Goal: Transaction & Acquisition: Book appointment/travel/reservation

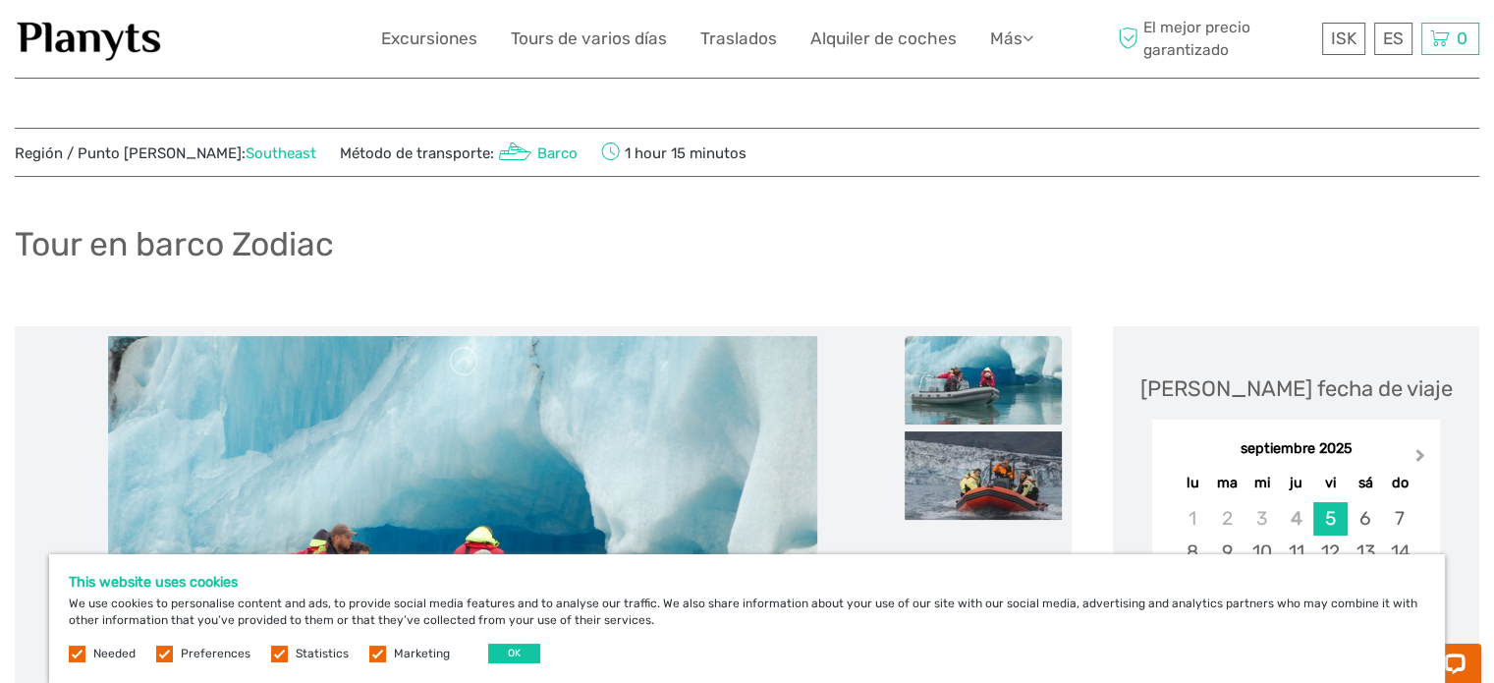
click at [1411, 447] on button "Next Month" at bounding box center [1421, 459] width 31 height 31
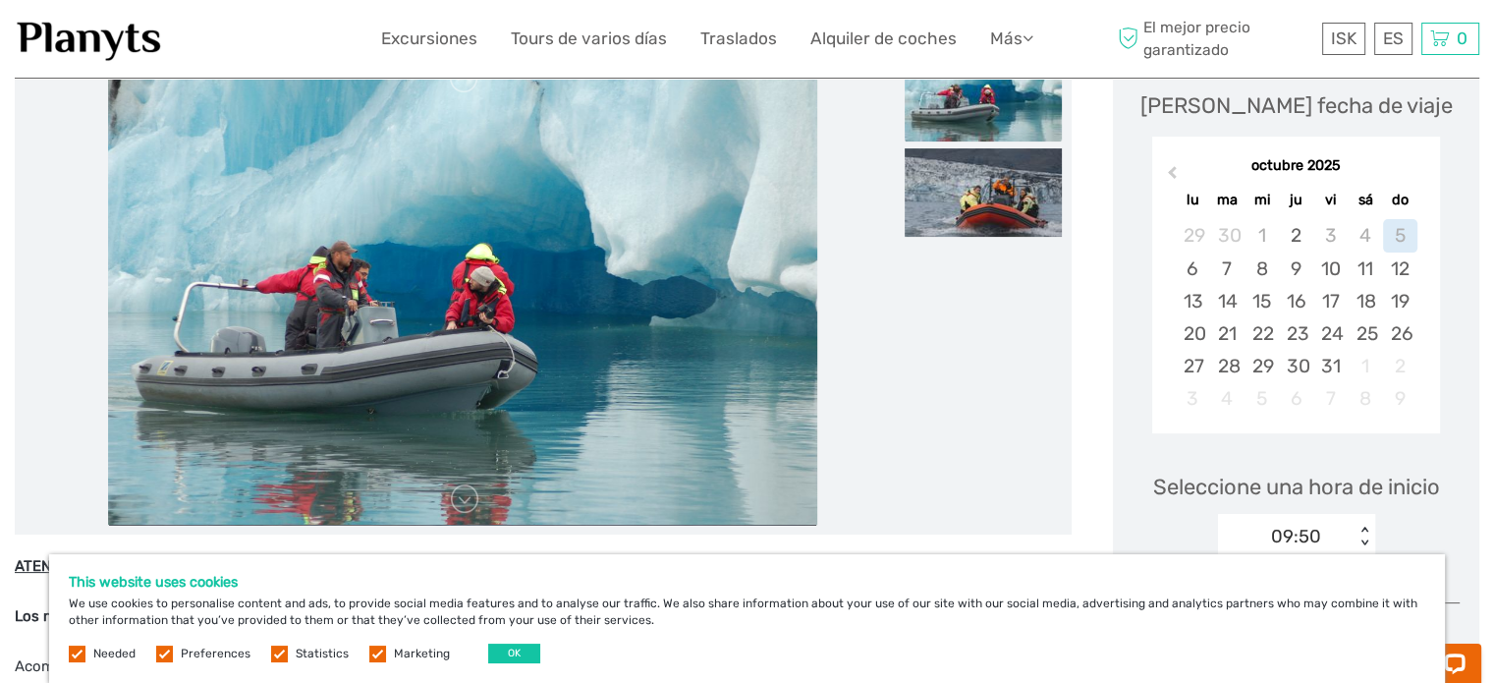
scroll to position [295, 0]
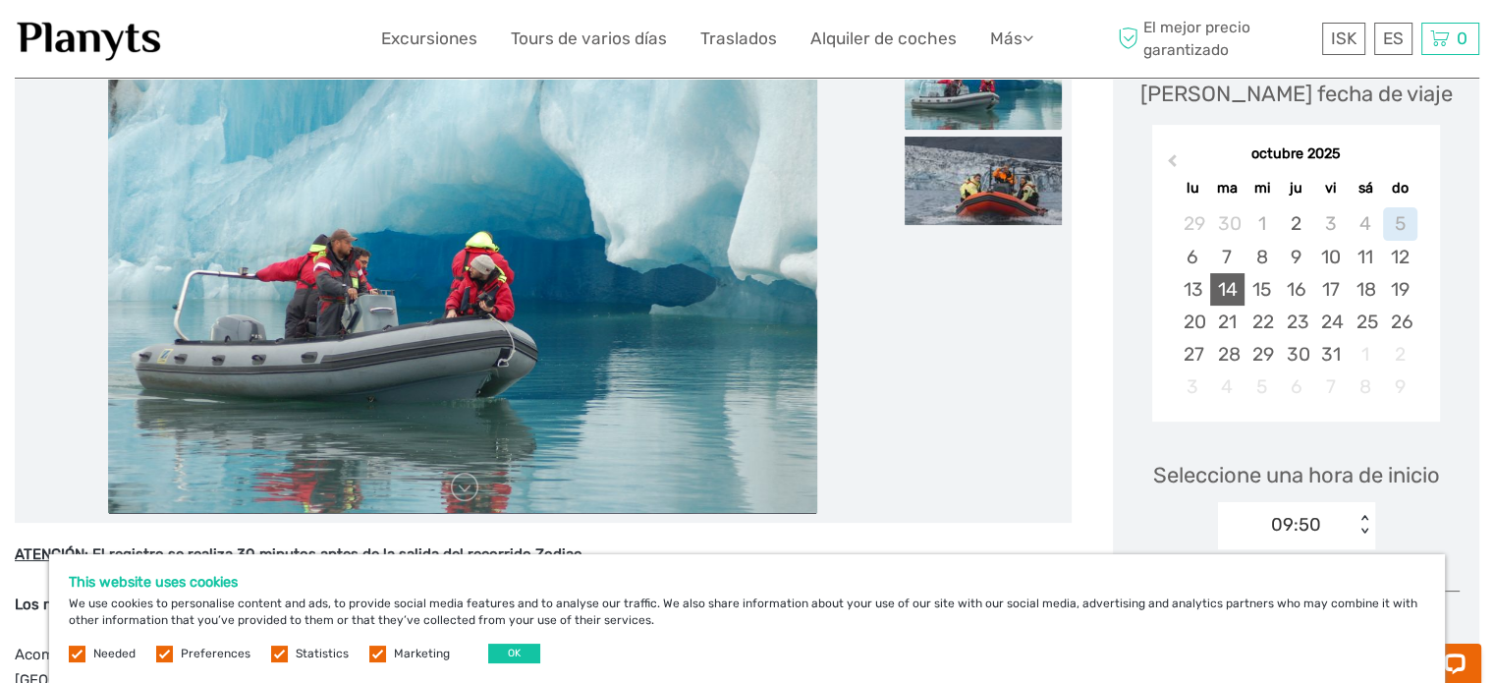
click at [1234, 290] on div "14" at bounding box center [1227, 289] width 34 height 32
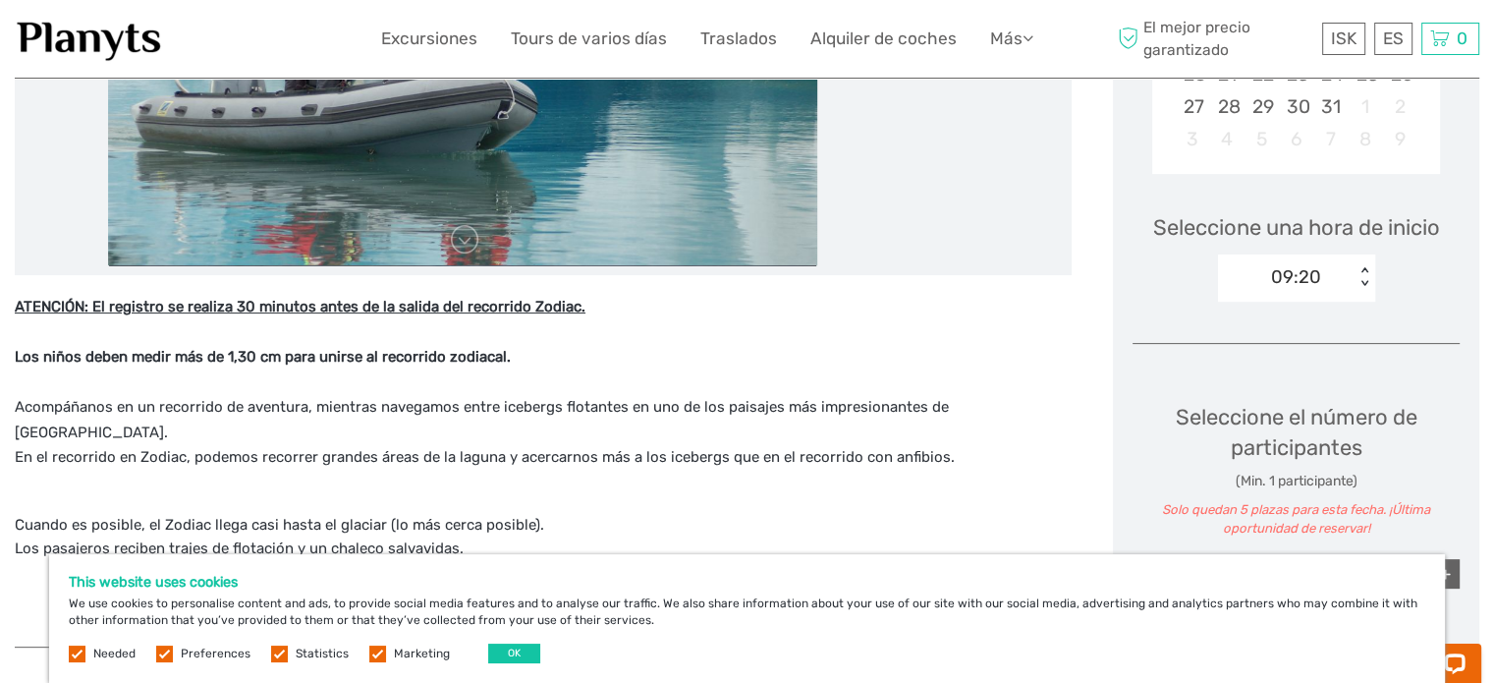
scroll to position [589, 0]
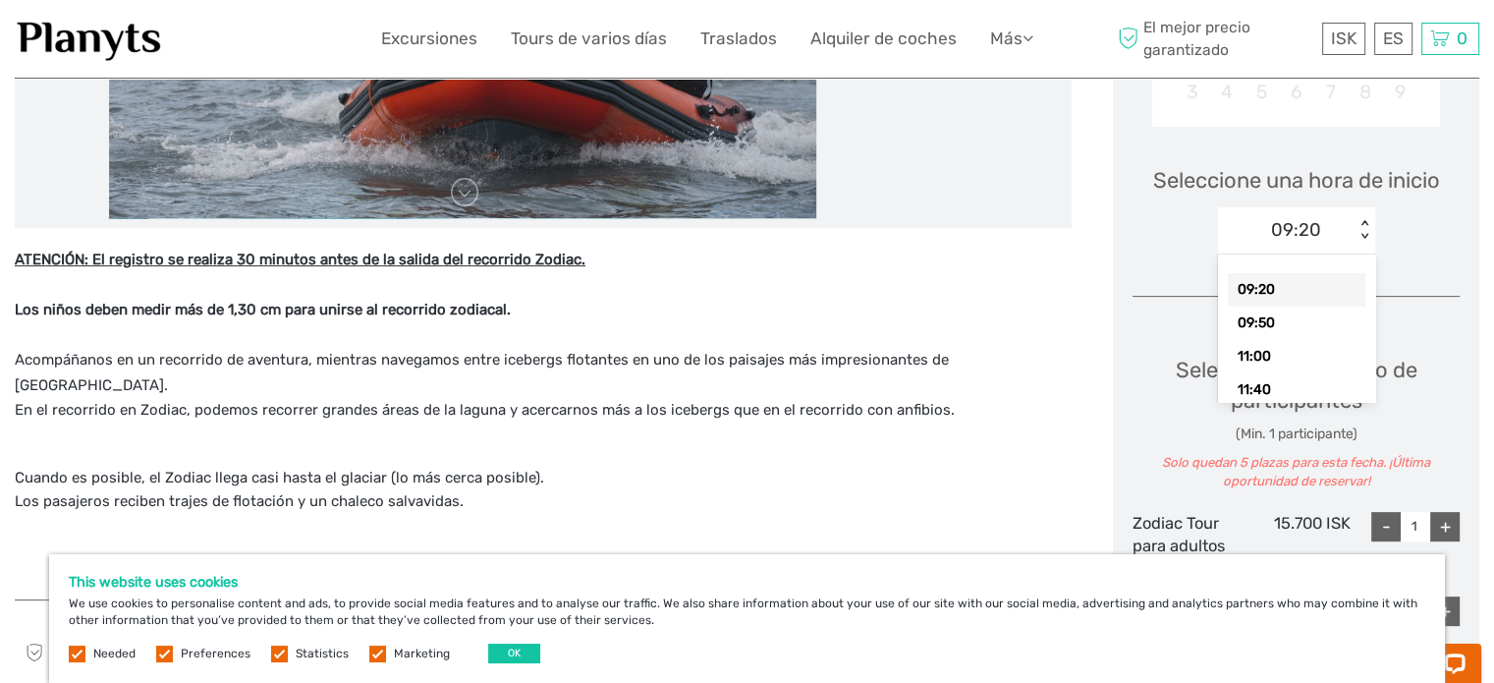
click at [1367, 236] on div "< >" at bounding box center [1364, 230] width 17 height 21
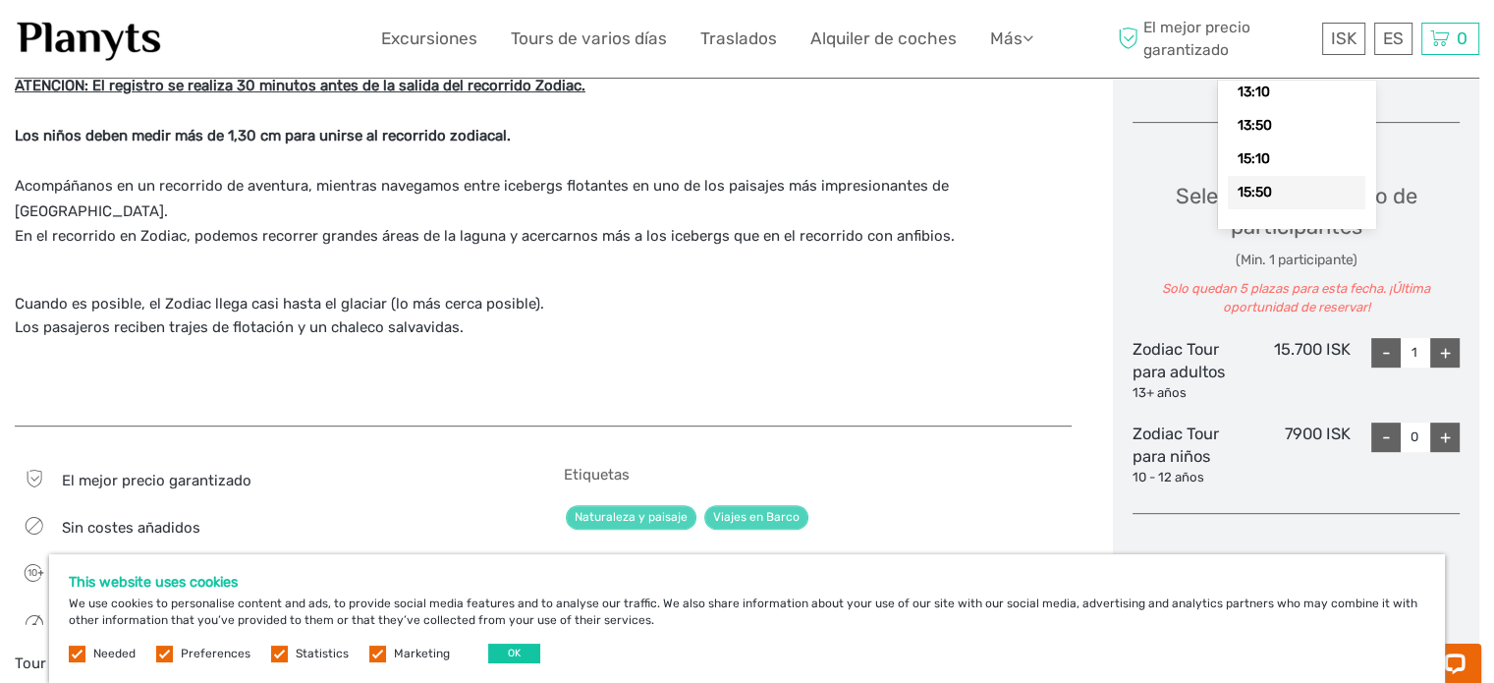
scroll to position [786, 0]
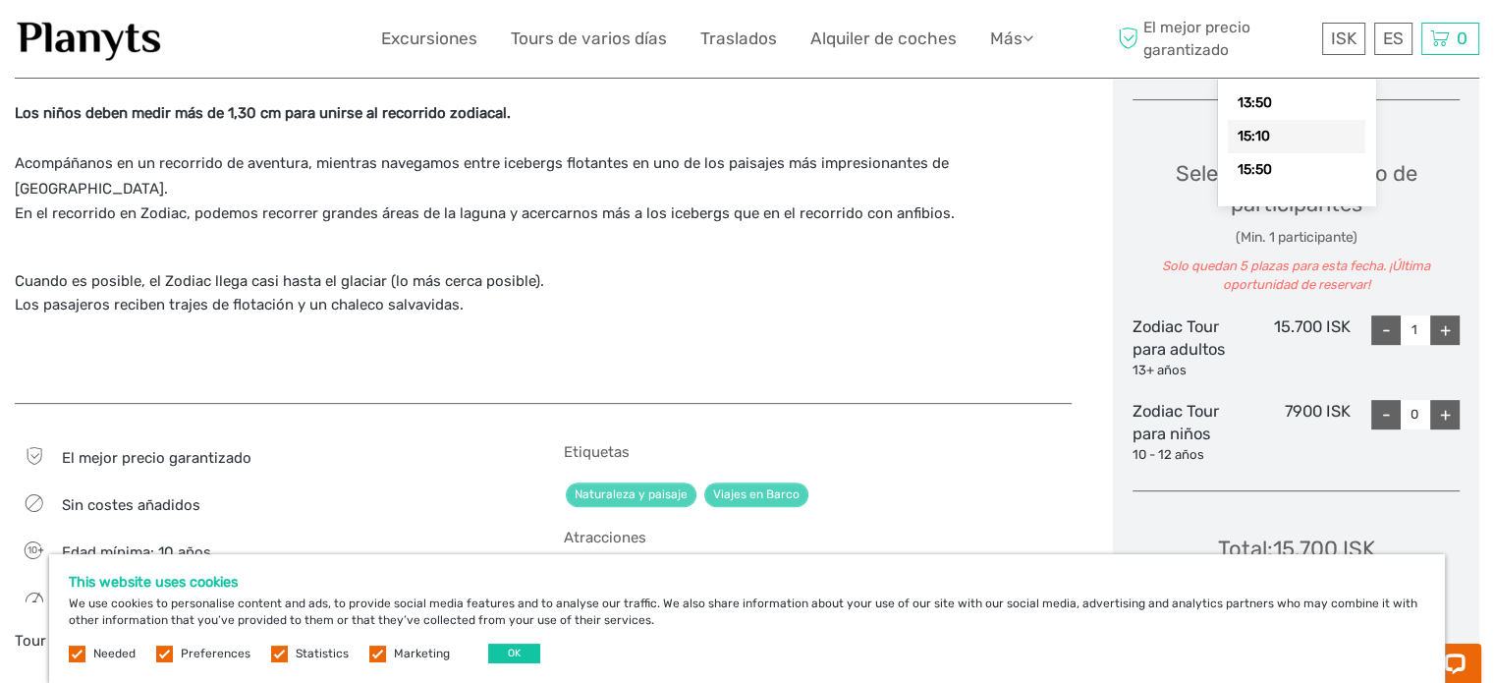
click at [1261, 135] on div "15:10" at bounding box center [1296, 136] width 137 height 33
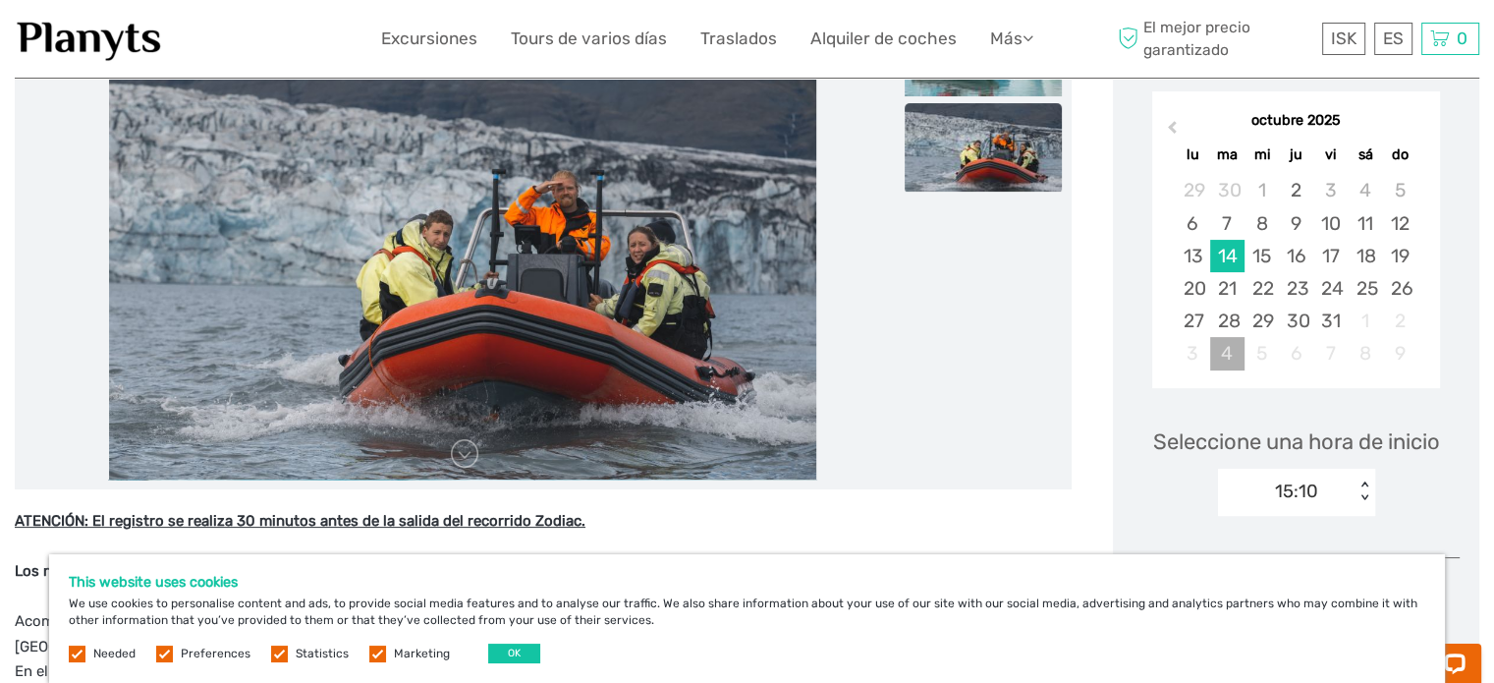
scroll to position [295, 0]
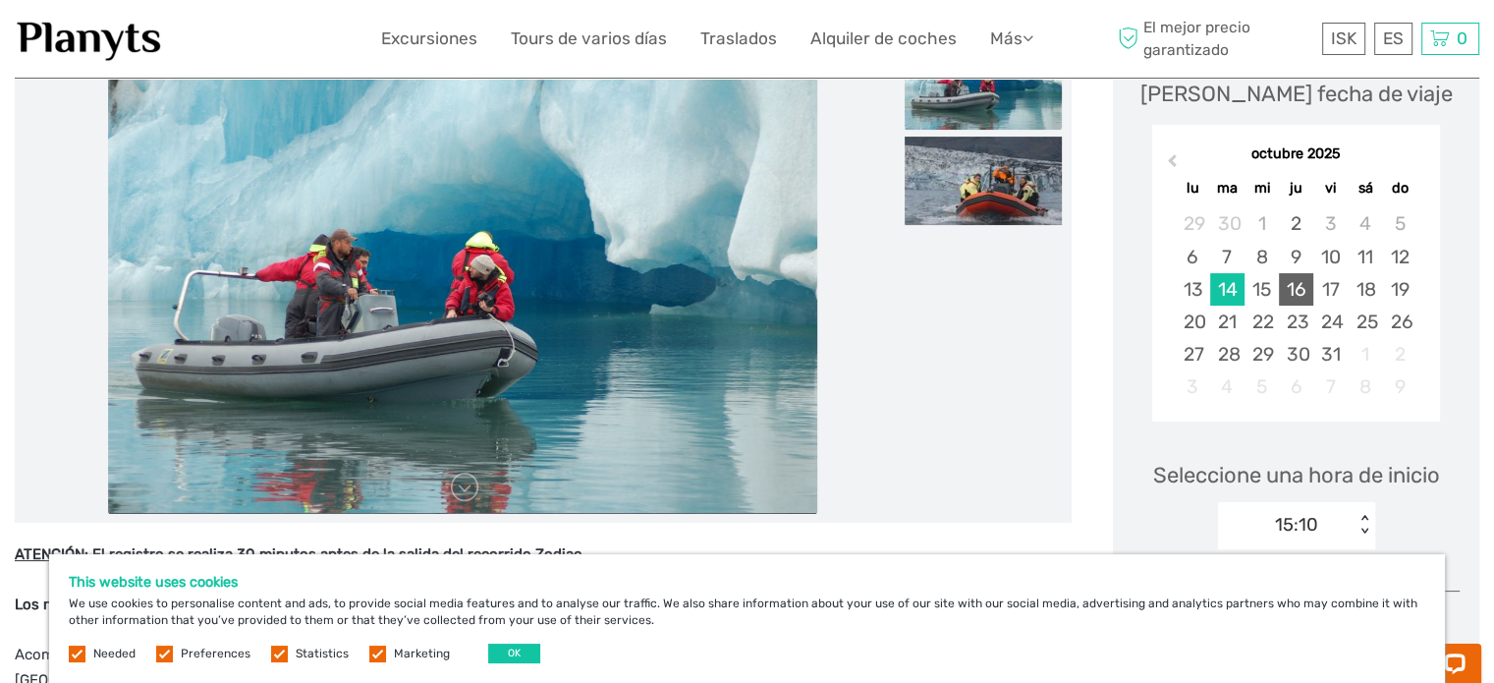
click at [1297, 289] on div "16" at bounding box center [1296, 289] width 34 height 32
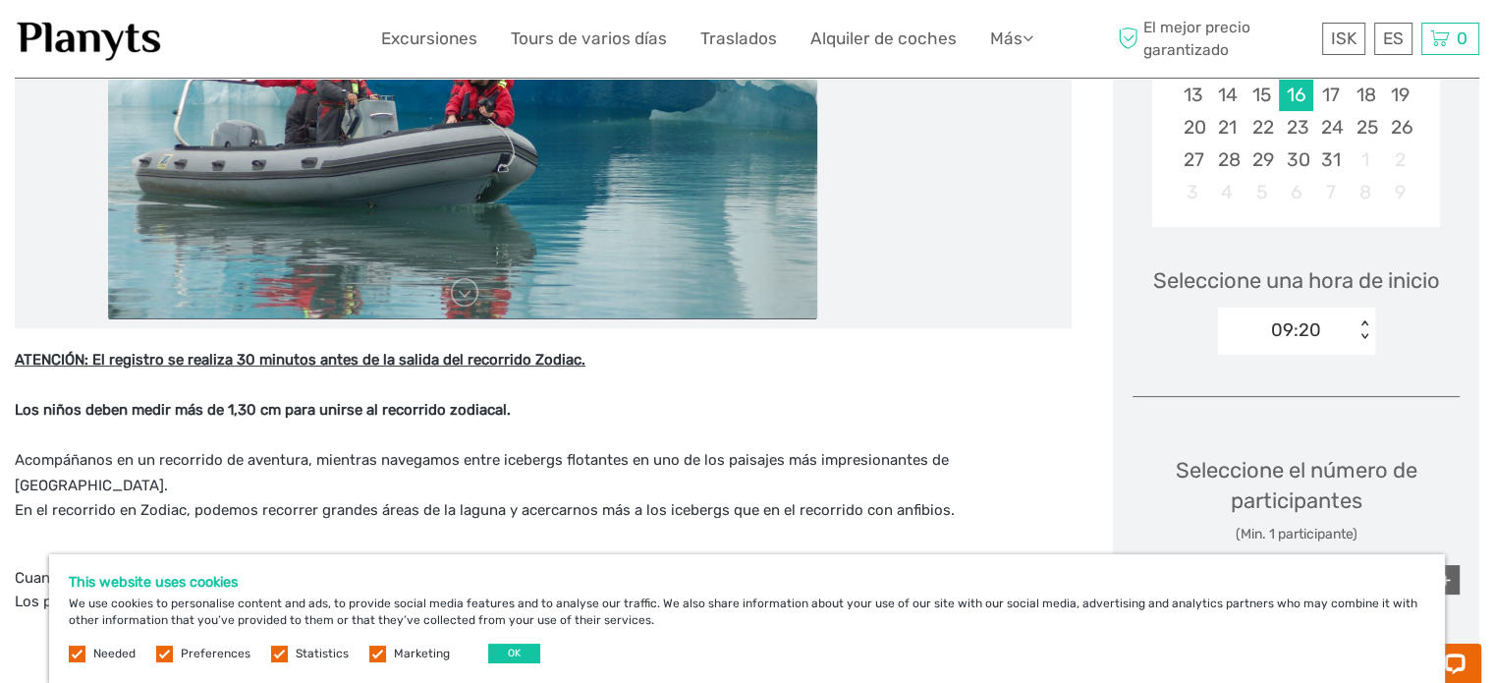
scroll to position [491, 0]
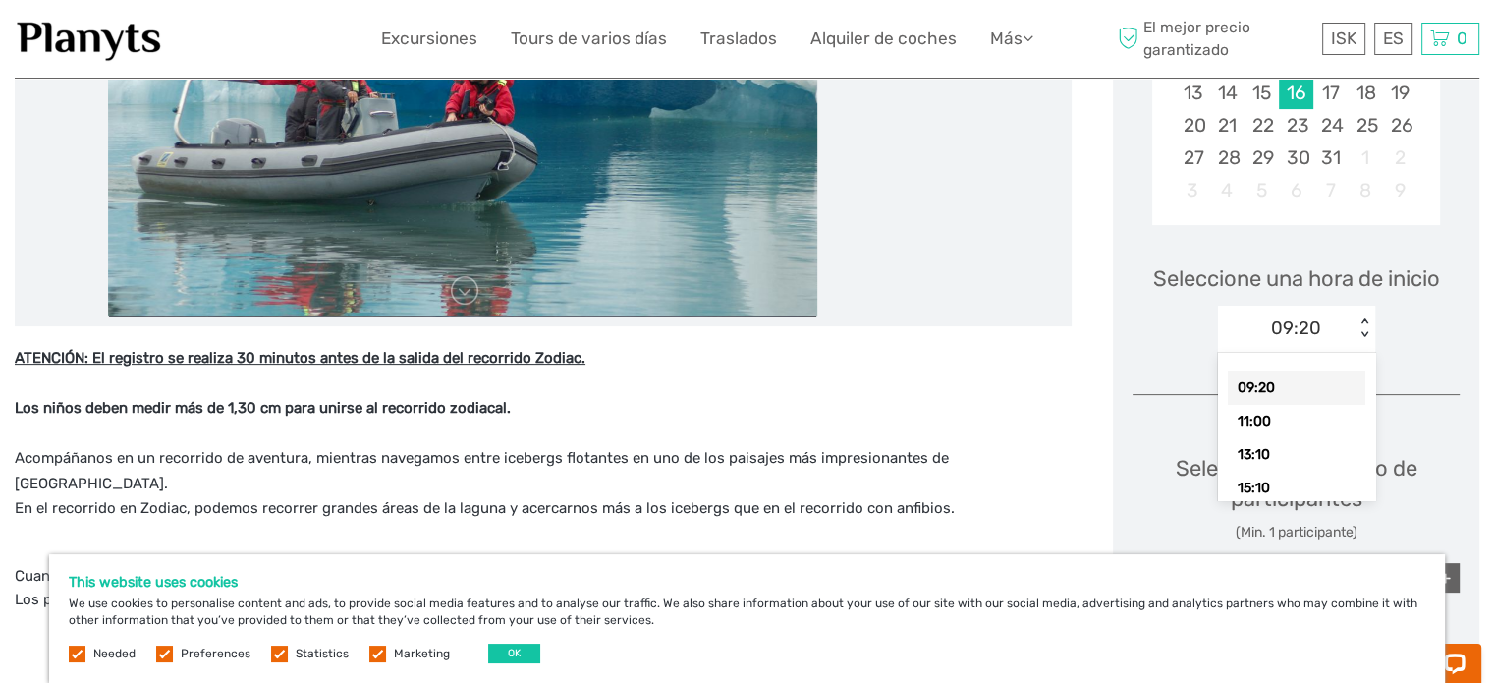
click at [1363, 334] on div "< >" at bounding box center [1364, 328] width 17 height 21
click at [1296, 412] on div "11:00" at bounding box center [1296, 421] width 137 height 33
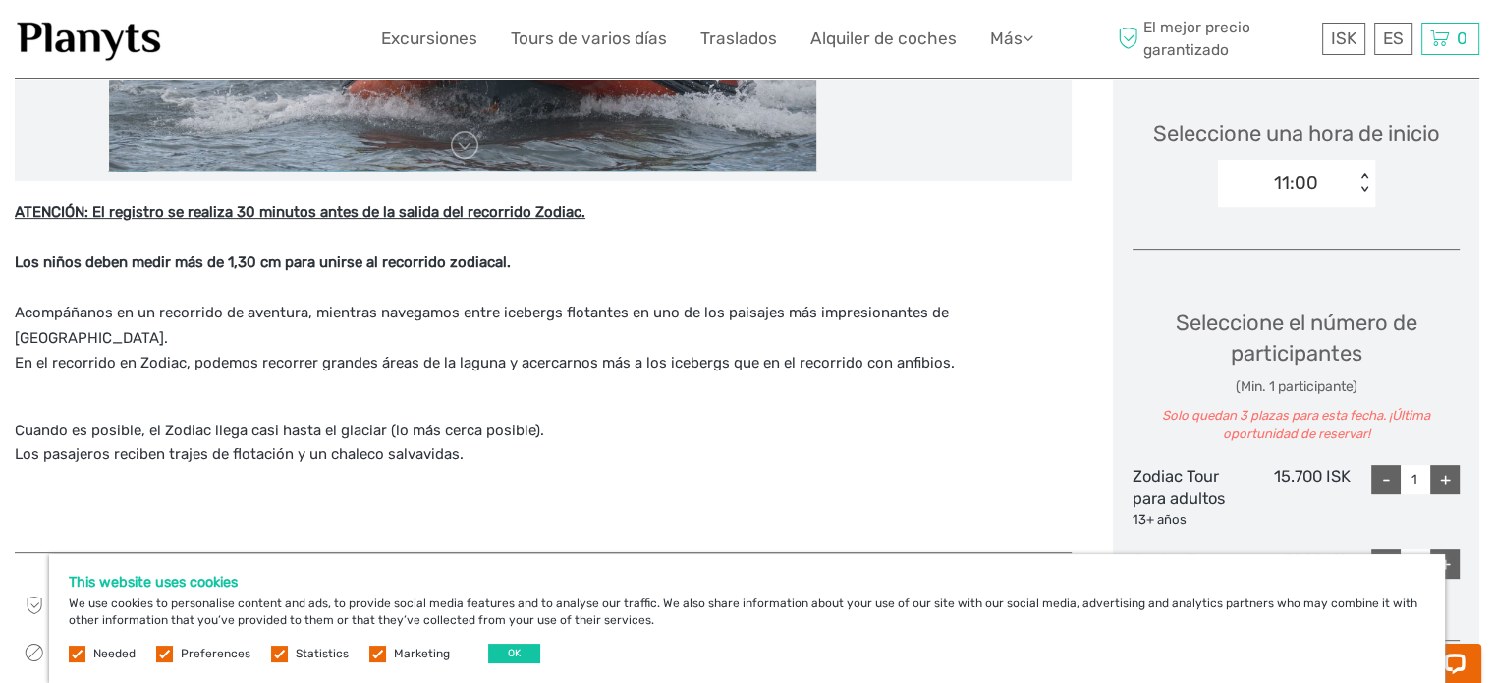
scroll to position [687, 0]
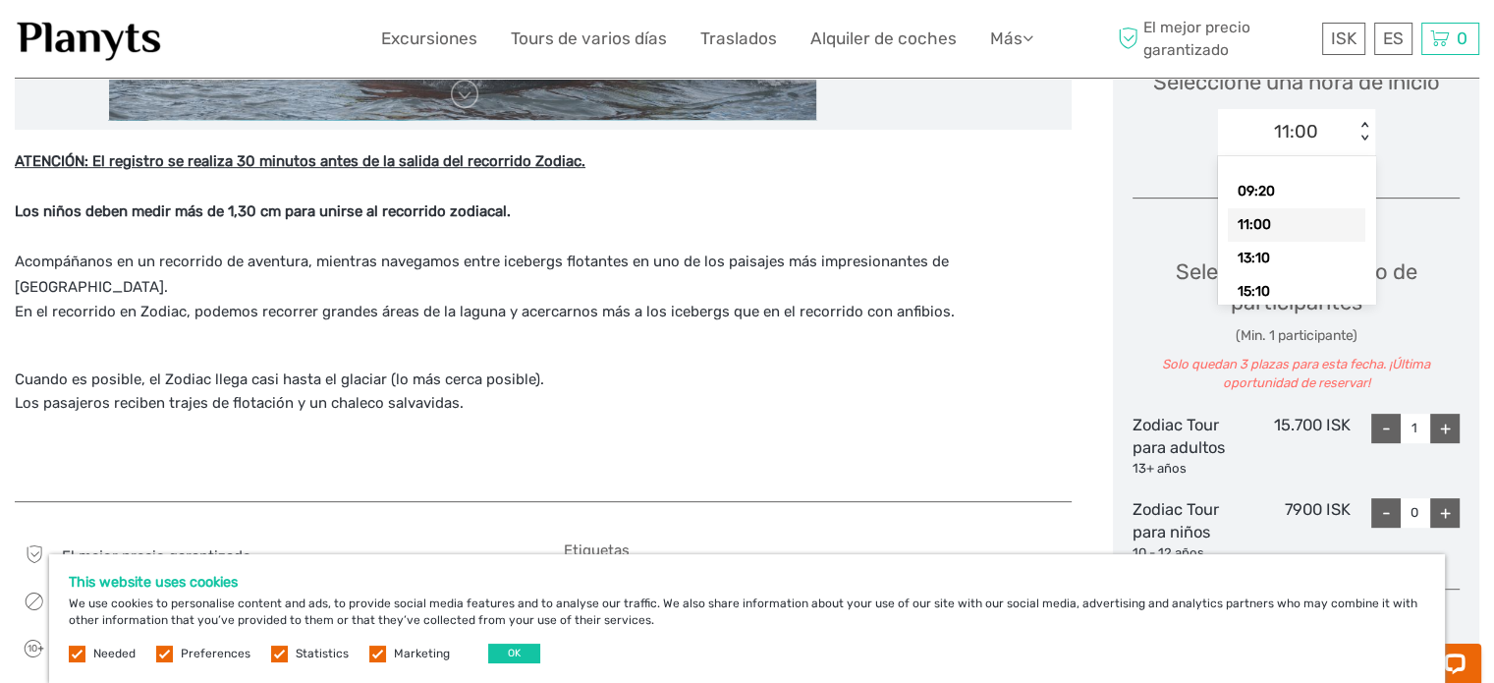
click at [1363, 135] on div "< >" at bounding box center [1364, 132] width 17 height 21
click at [1301, 262] on div "13:10" at bounding box center [1296, 258] width 137 height 33
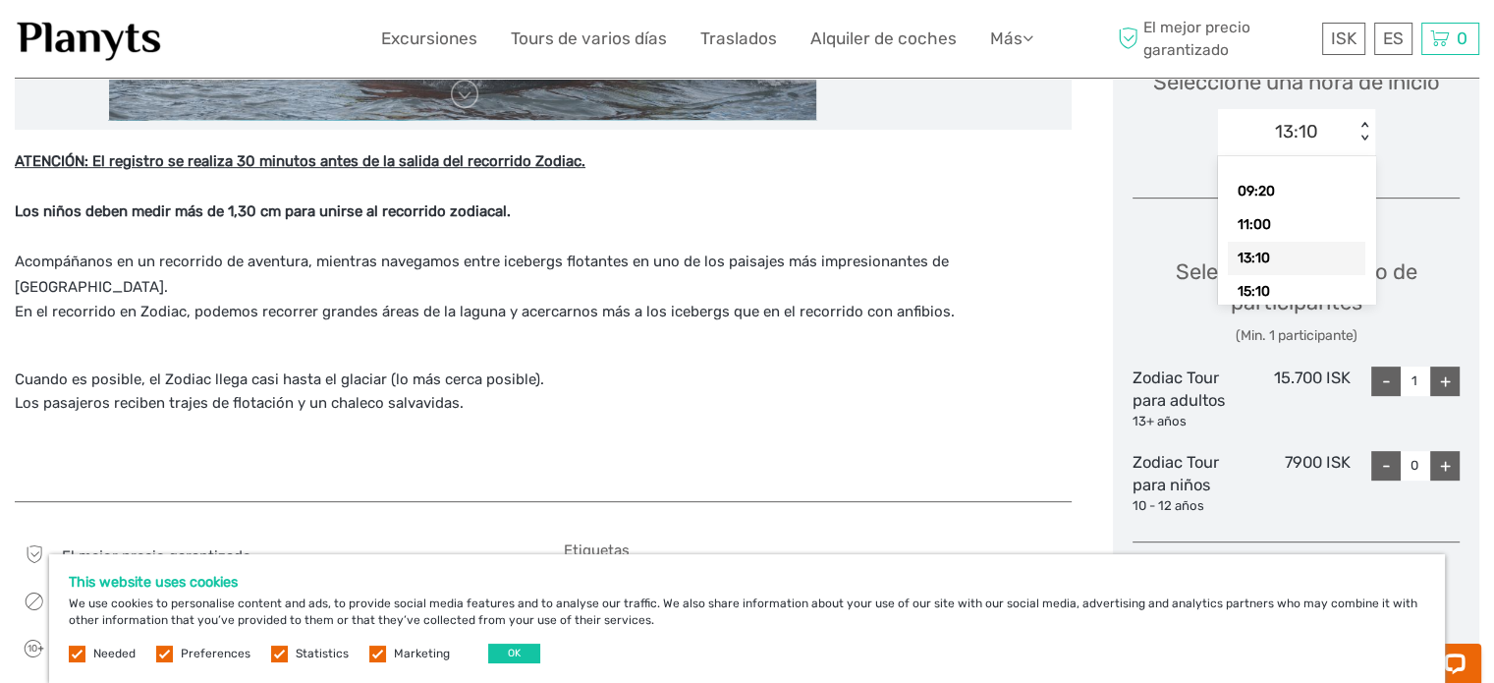
click at [1363, 137] on div "< >" at bounding box center [1364, 132] width 17 height 21
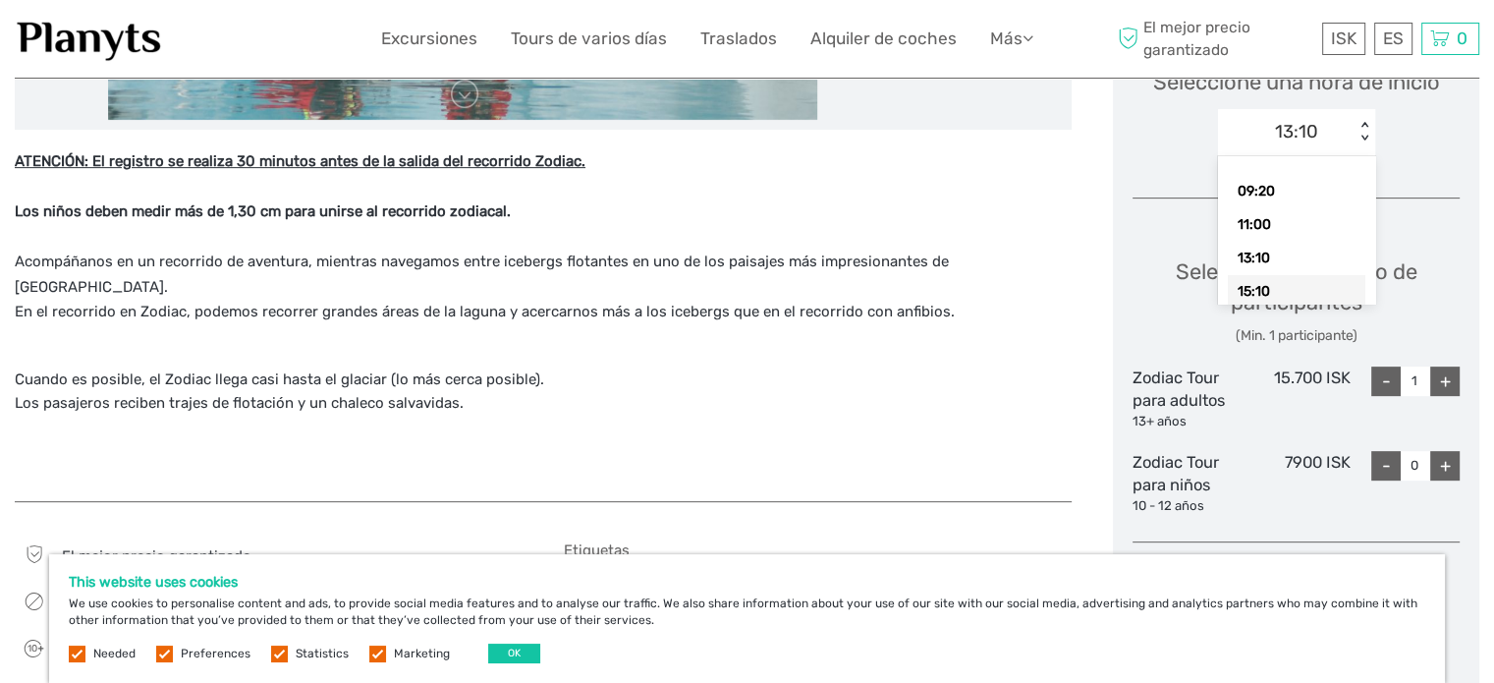
click at [1312, 286] on div "15:10" at bounding box center [1296, 291] width 137 height 33
click at [1366, 134] on div "< >" at bounding box center [1364, 132] width 17 height 21
click at [1269, 191] on div "09:20" at bounding box center [1296, 191] width 137 height 33
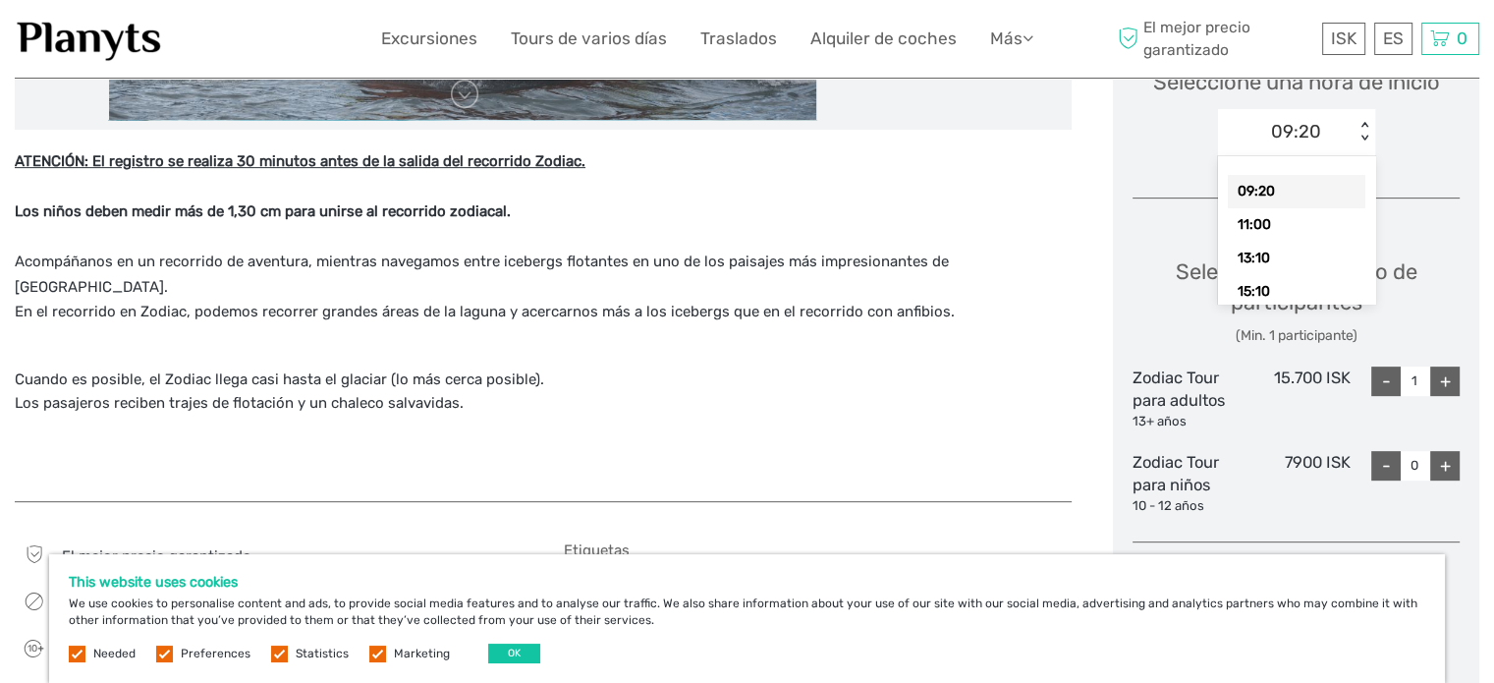
click at [1363, 137] on div "< >" at bounding box center [1364, 132] width 17 height 21
click at [1282, 223] on div "11:00" at bounding box center [1296, 224] width 137 height 33
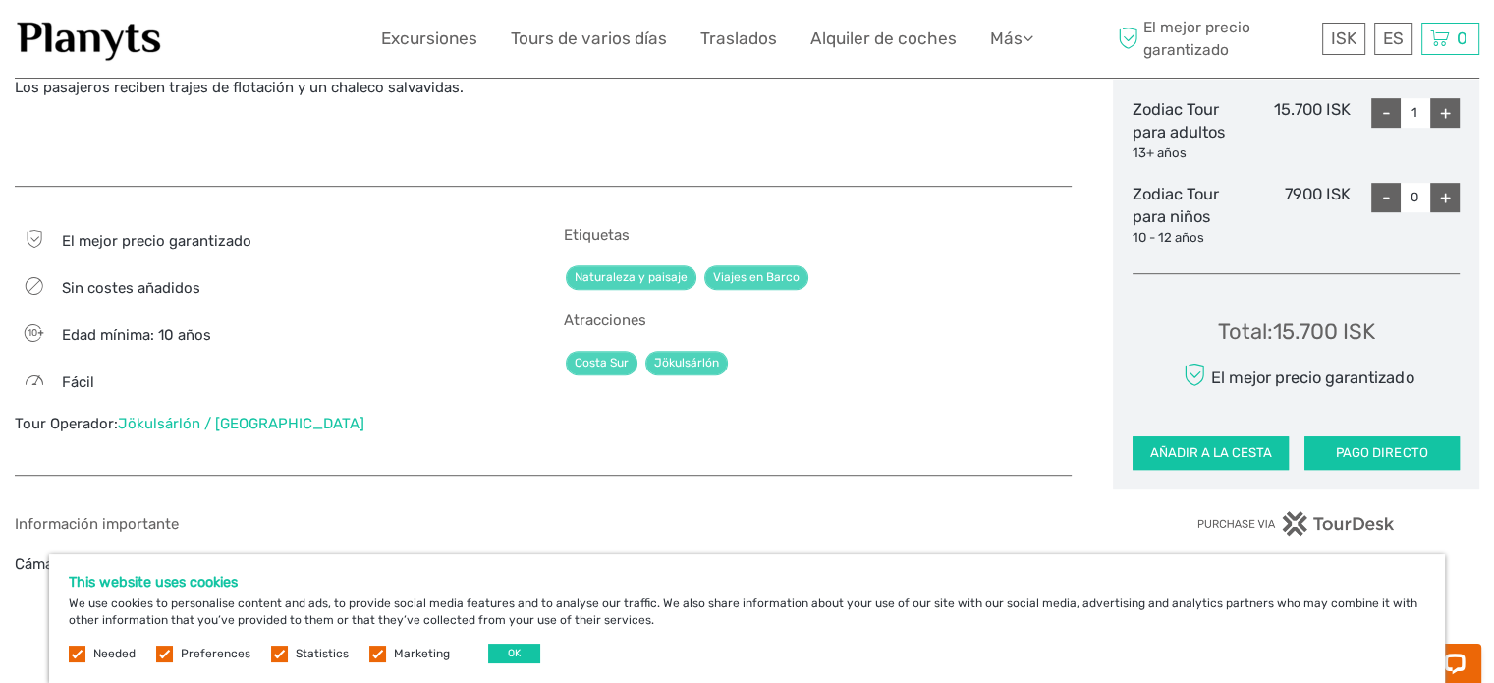
scroll to position [884, 0]
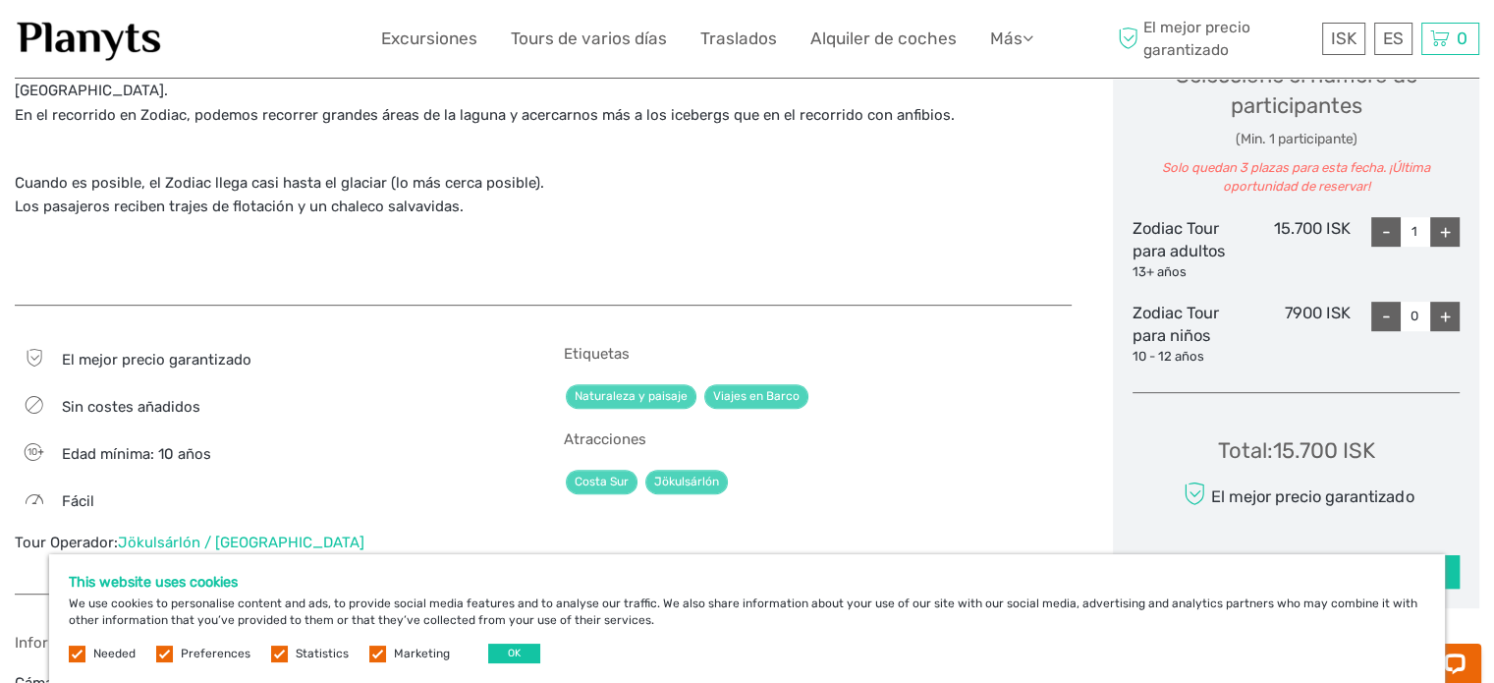
click at [1446, 226] on div "+" at bounding box center [1444, 231] width 29 height 29
type input "2"
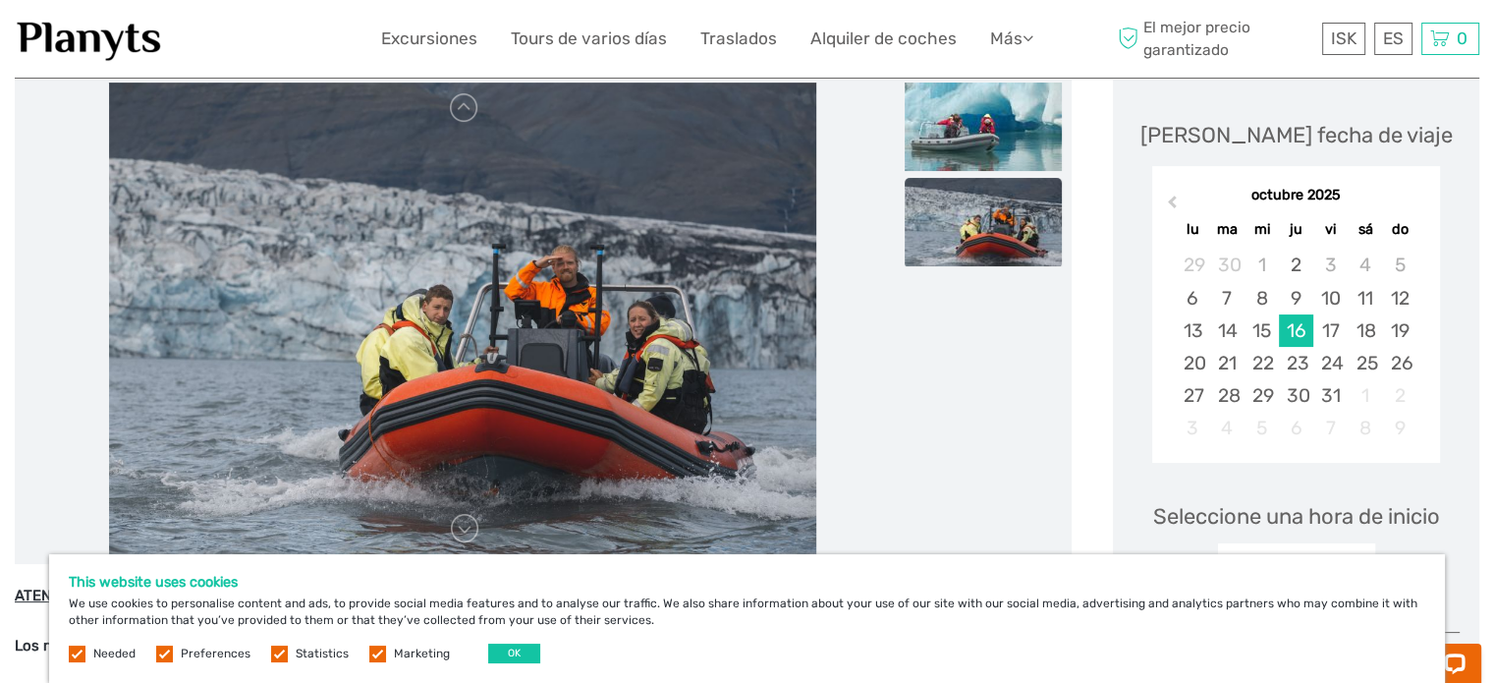
scroll to position [0, 0]
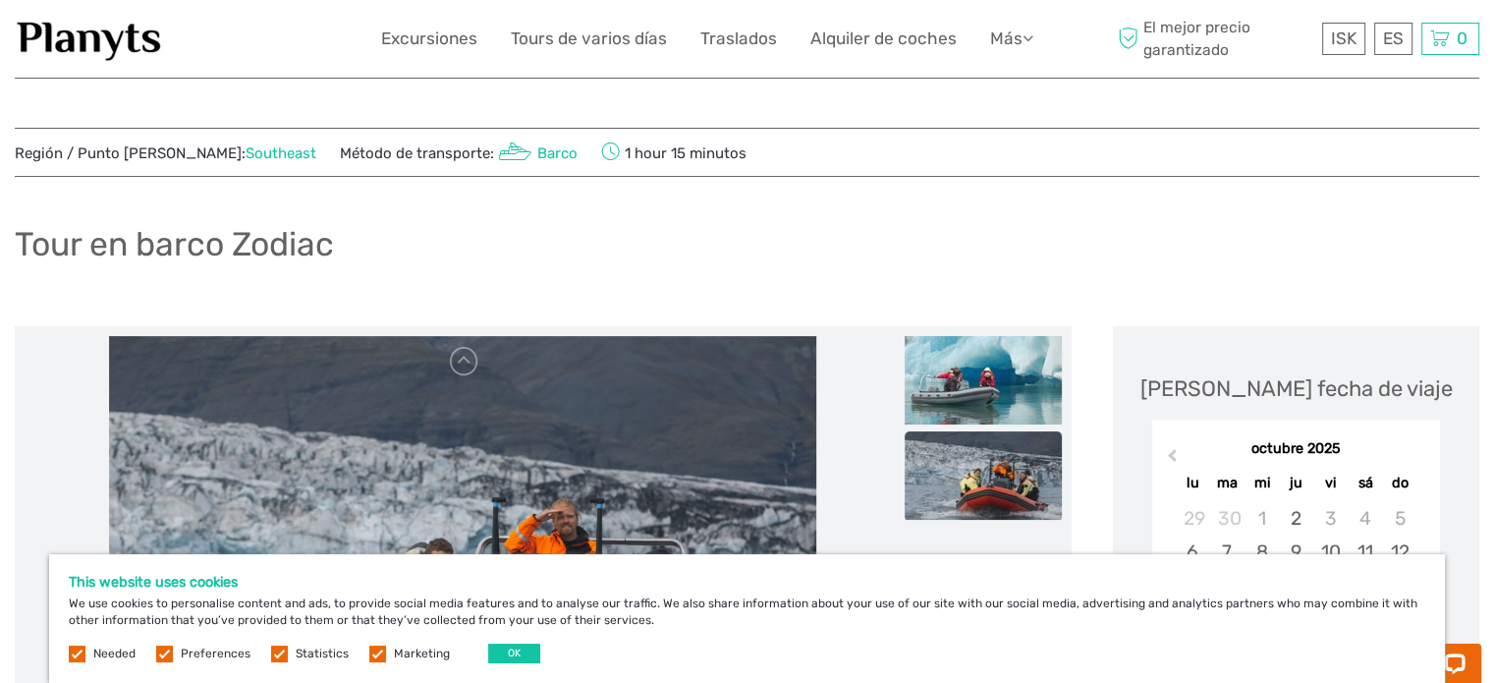
click at [246, 149] on link "Southeast" at bounding box center [281, 153] width 71 height 18
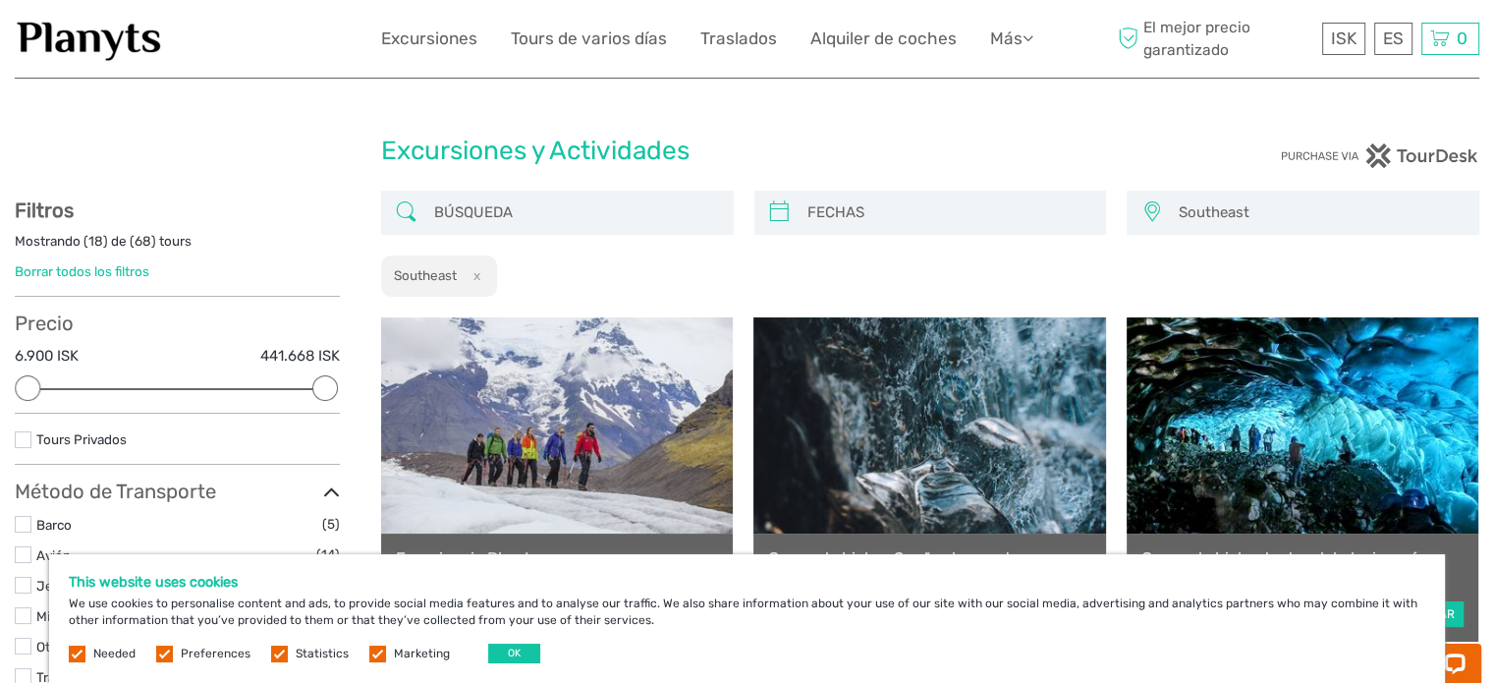
click at [82, 657] on label at bounding box center [77, 653] width 17 height 17
click at [160, 651] on label at bounding box center [164, 653] width 17 height 17
click at [0, 0] on input "checkbox" at bounding box center [0, 0] width 0 height 0
click at [282, 653] on label at bounding box center [279, 653] width 17 height 17
click at [0, 0] on input "checkbox" at bounding box center [0, 0] width 0 height 0
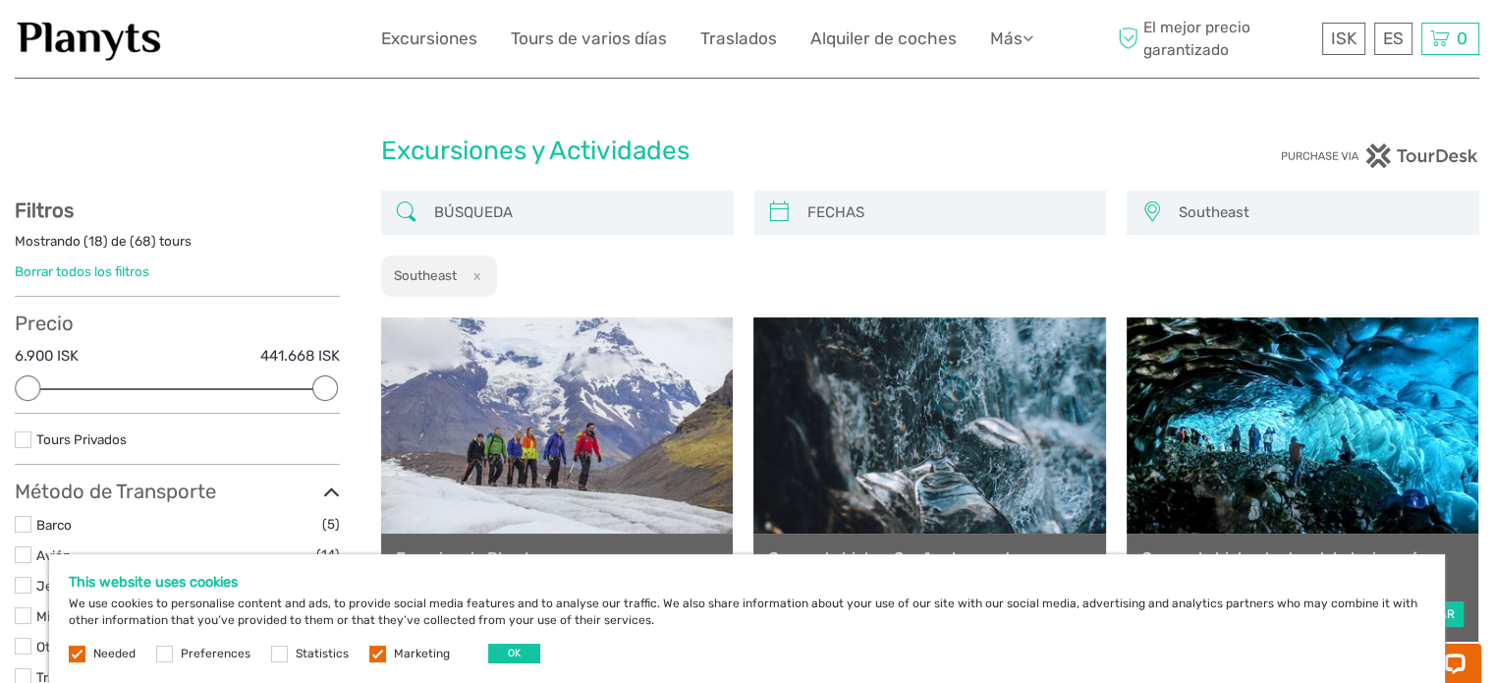
click at [377, 653] on label at bounding box center [377, 653] width 17 height 17
click at [0, 0] on input "checkbox" at bounding box center [0, 0] width 0 height 0
click at [80, 655] on label at bounding box center [77, 653] width 17 height 17
click at [508, 653] on button "OK" at bounding box center [514, 653] width 52 height 20
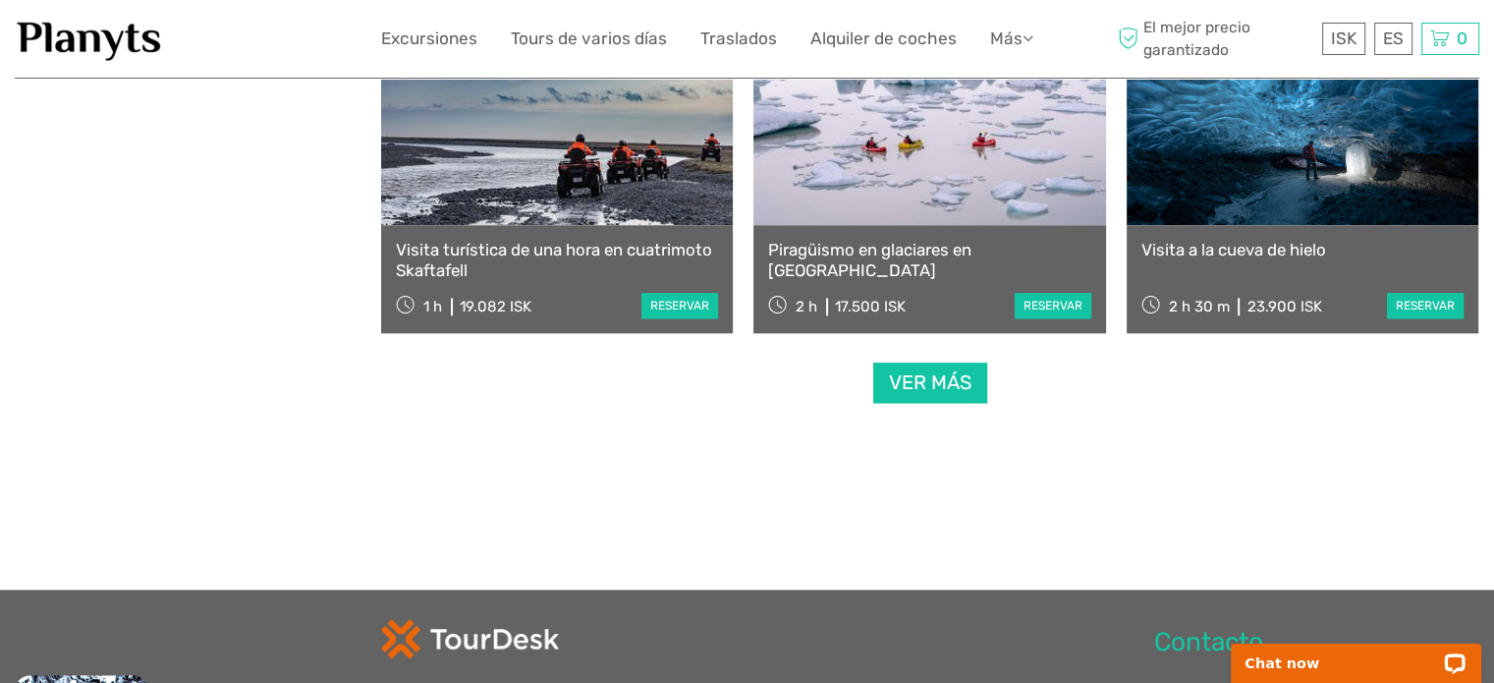
scroll to position [2062, 0]
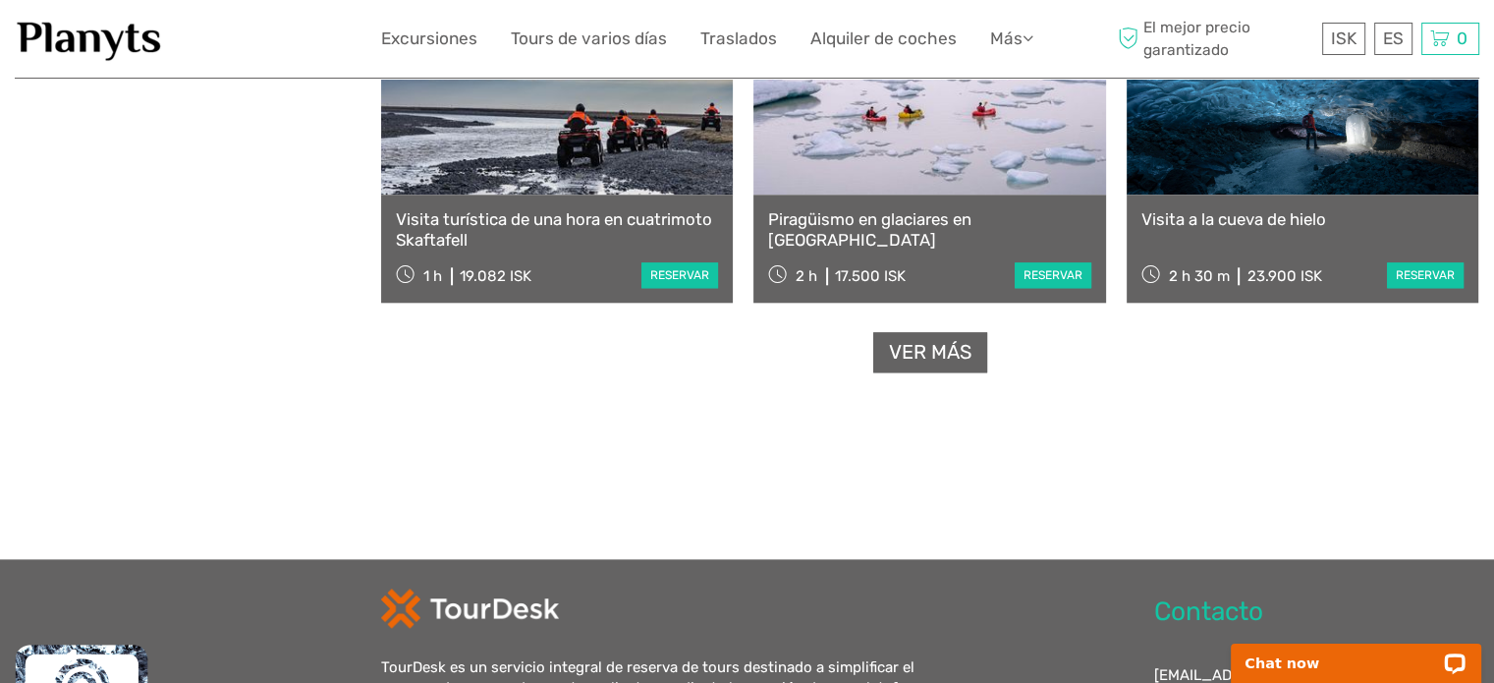
click at [932, 354] on link "Ver más" at bounding box center [930, 352] width 114 height 40
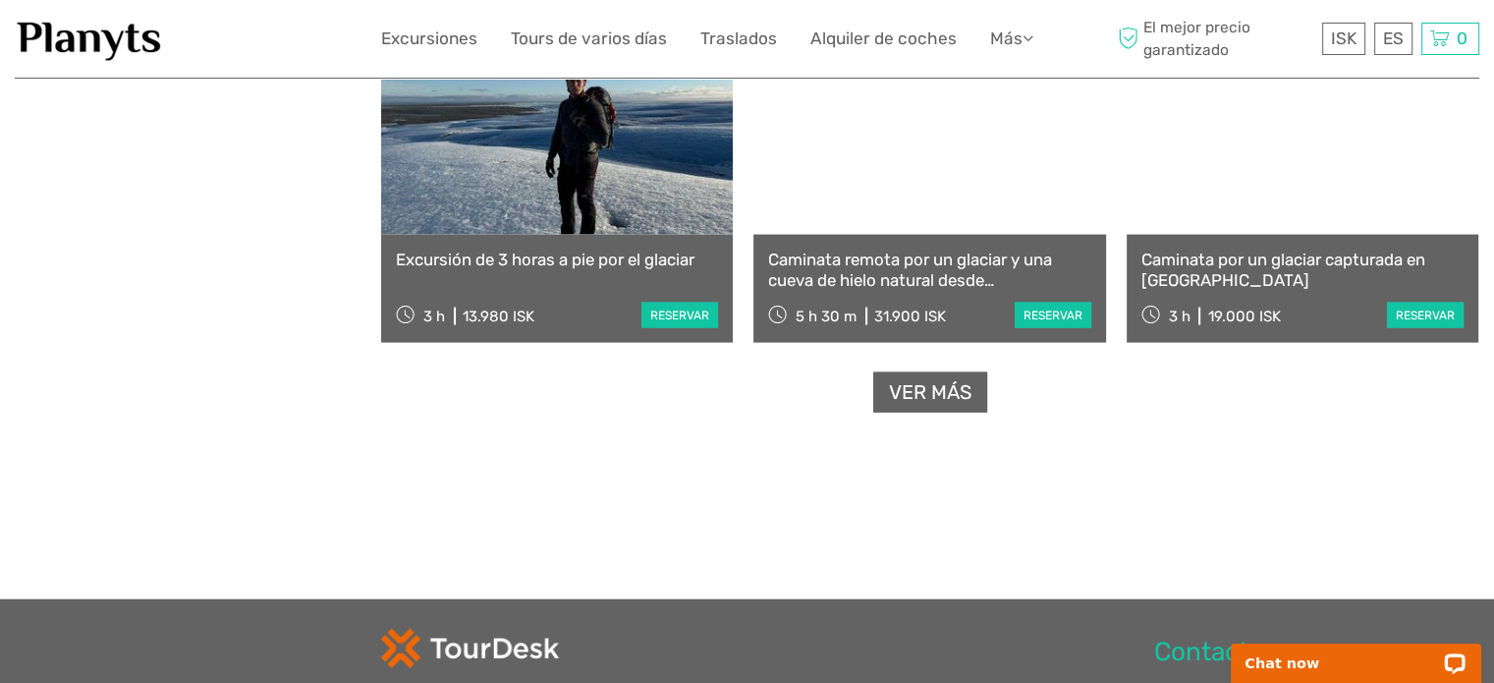
scroll to position [4125, 0]
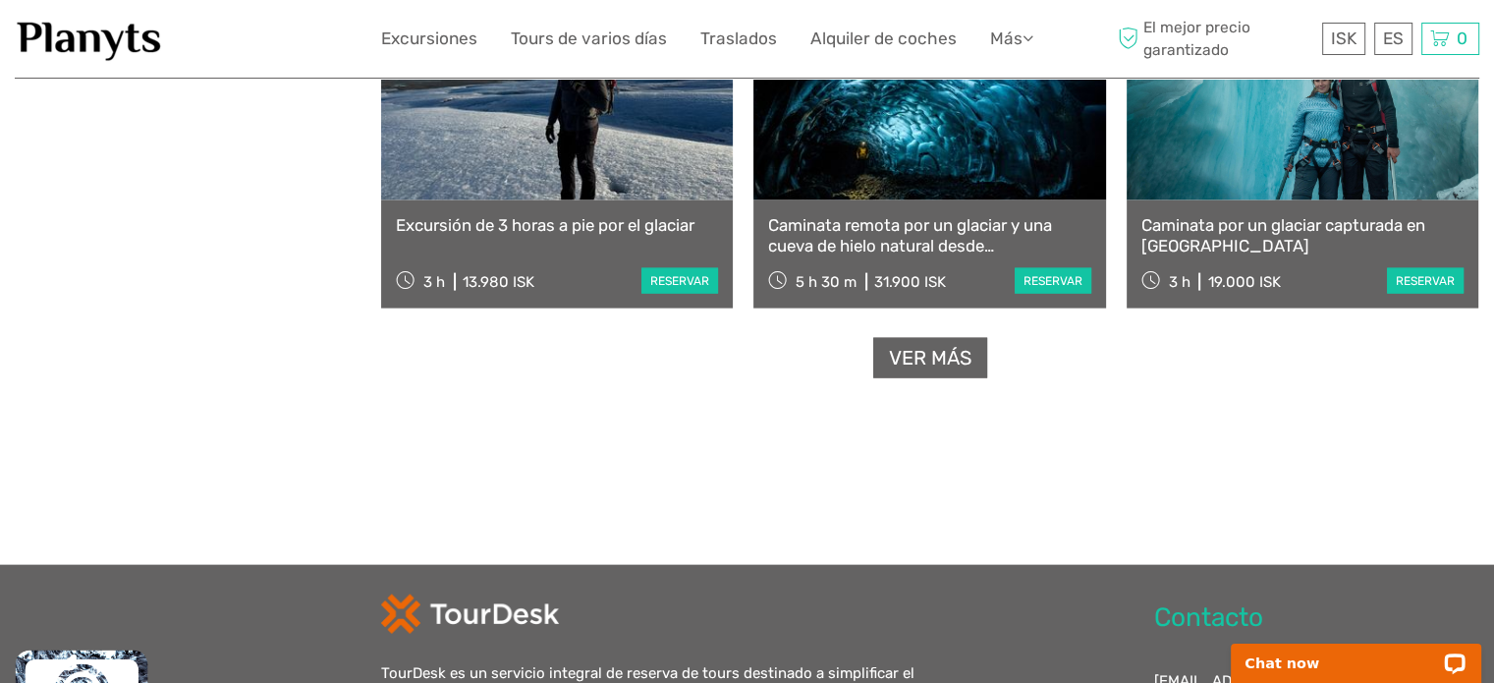
click at [924, 376] on link "Ver más" at bounding box center [930, 358] width 114 height 40
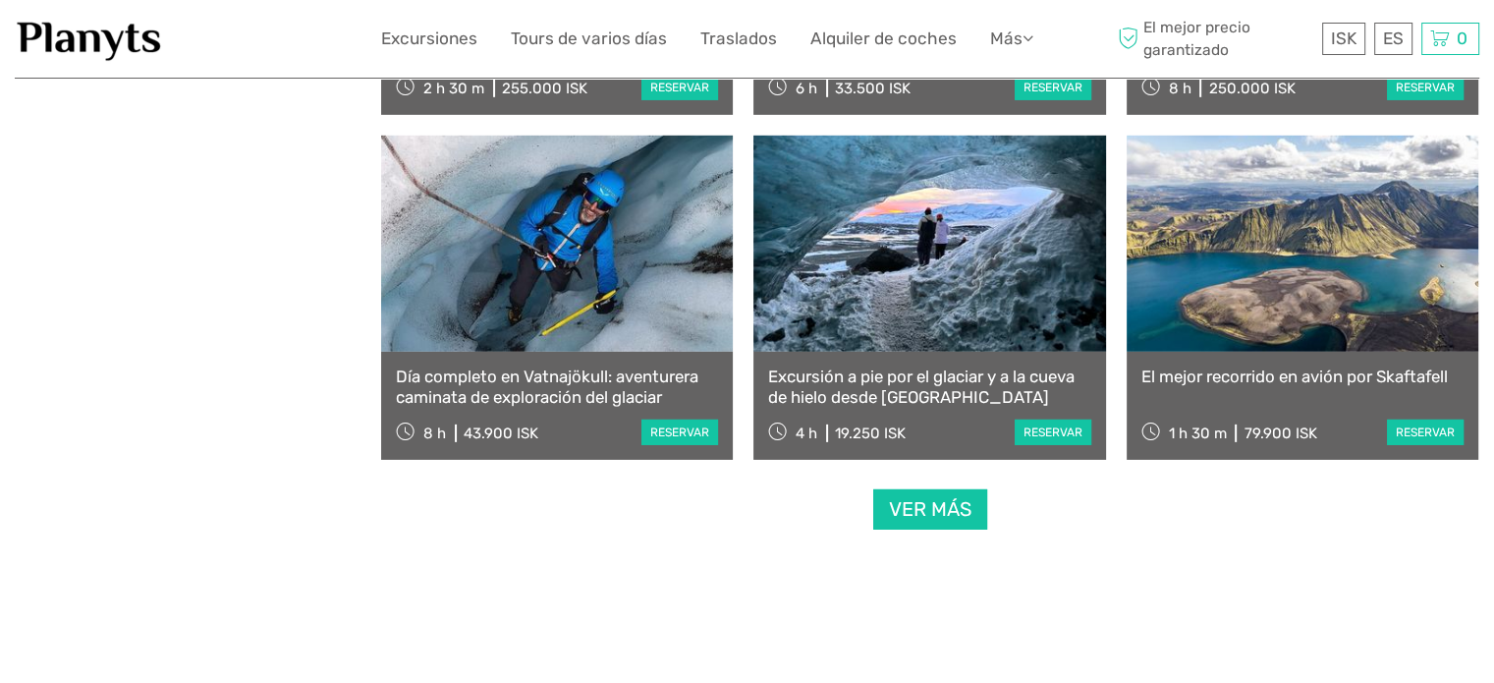
scroll to position [6089, 0]
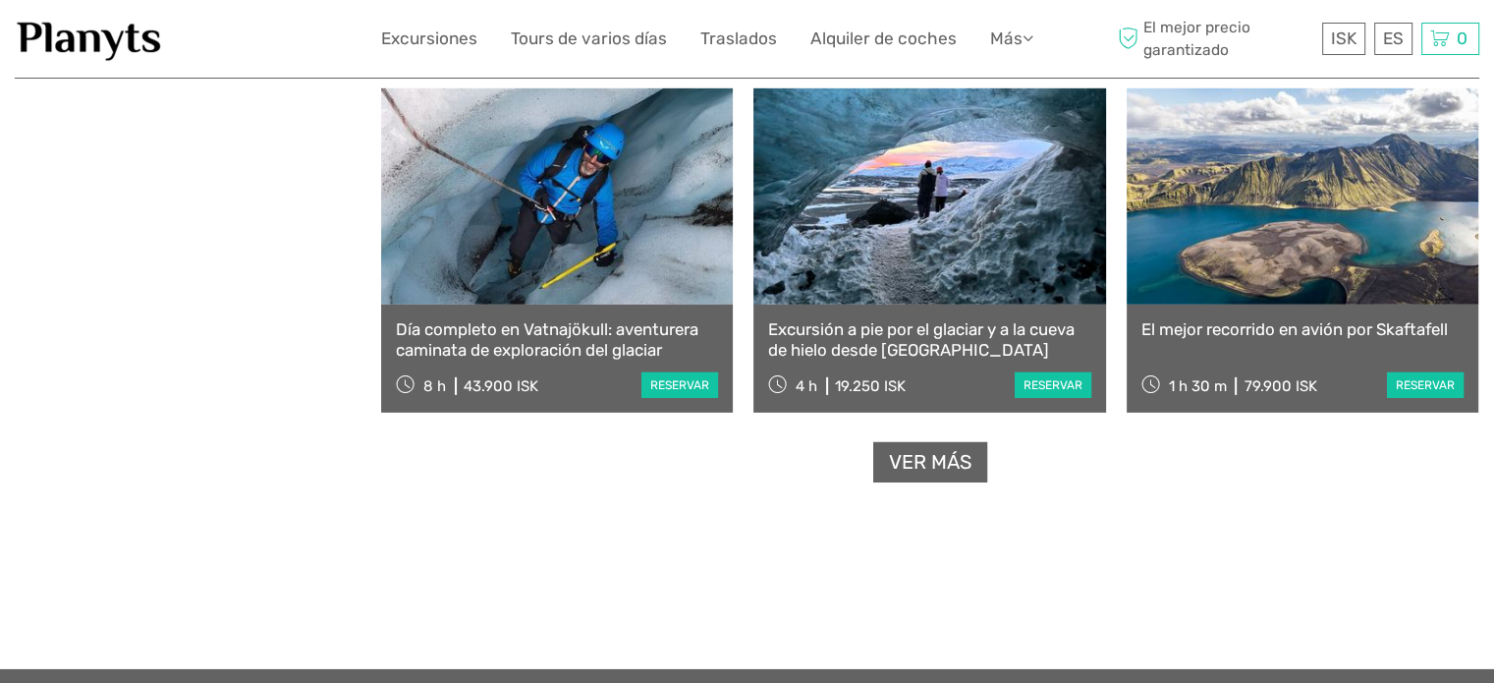
click at [936, 454] on link "Ver más" at bounding box center [930, 462] width 114 height 40
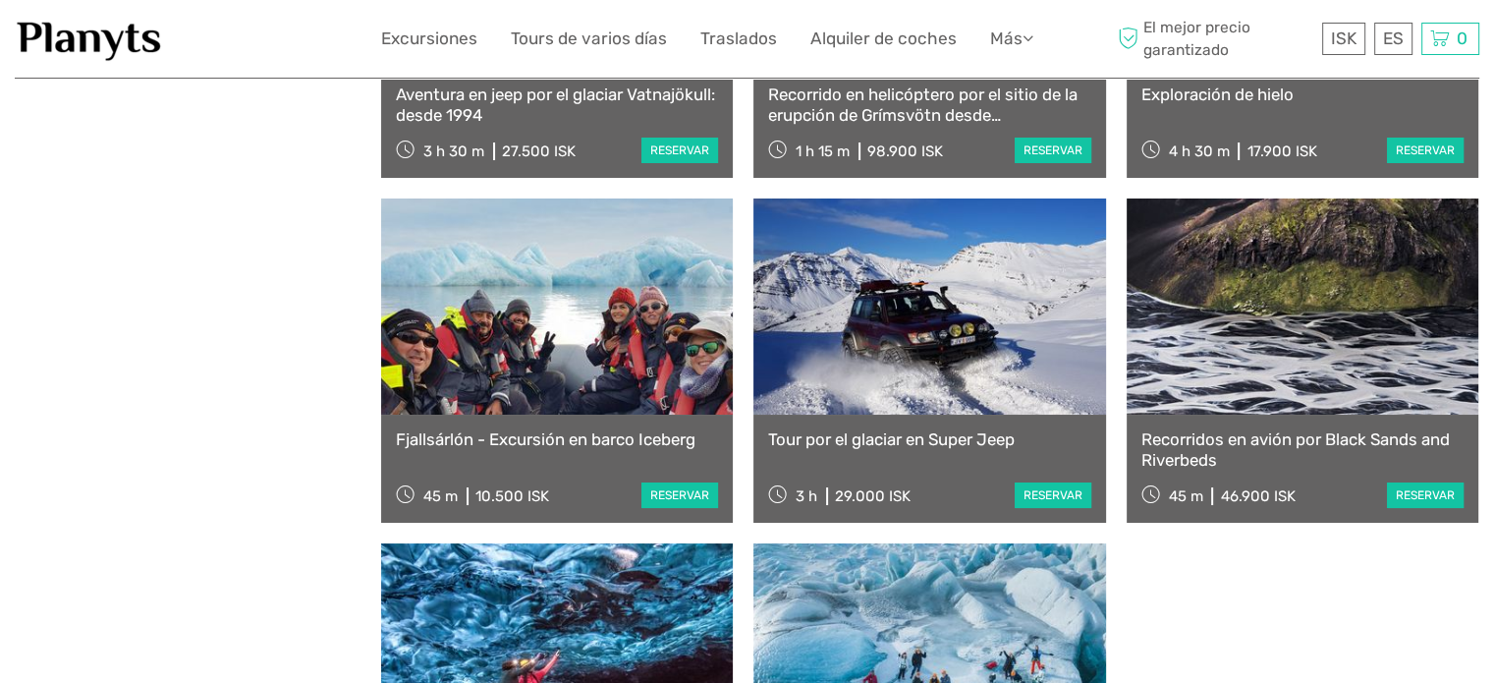
scroll to position [7464, 0]
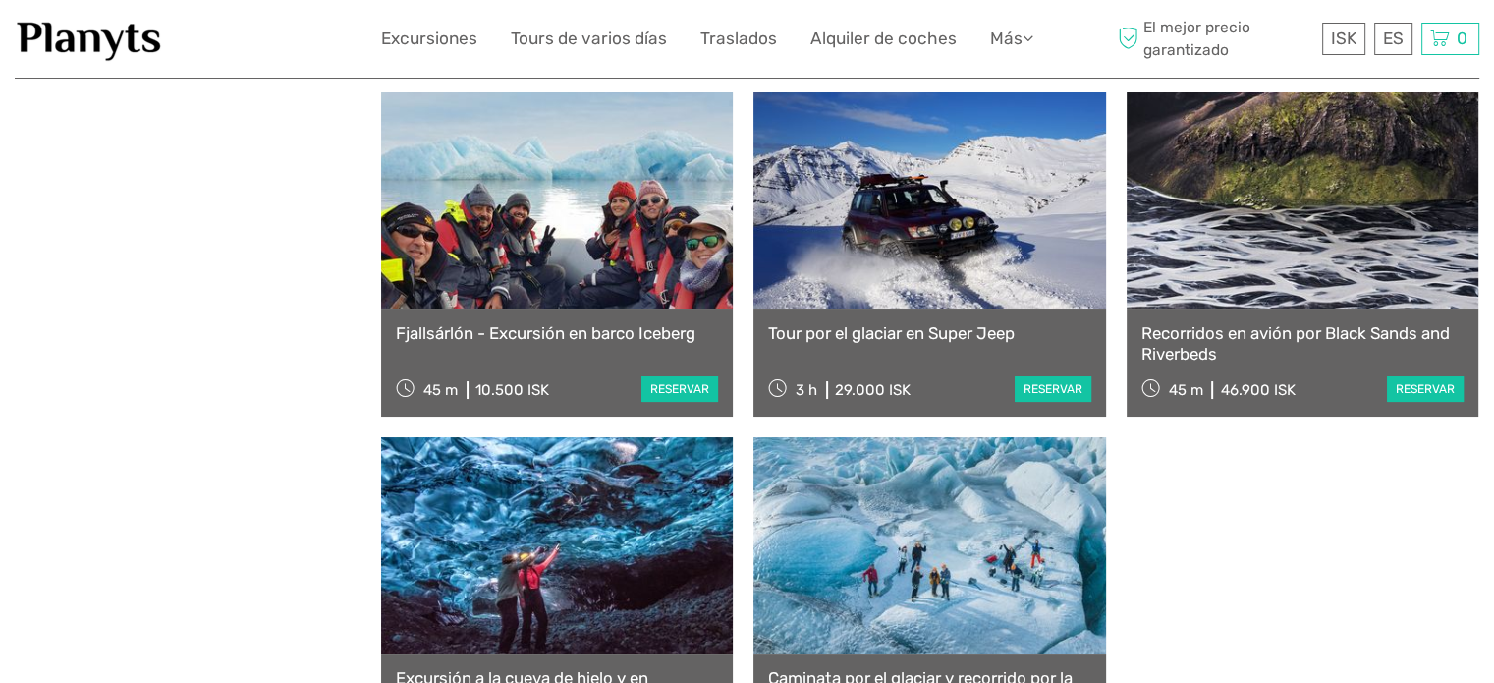
click at [529, 254] on link at bounding box center [557, 200] width 352 height 216
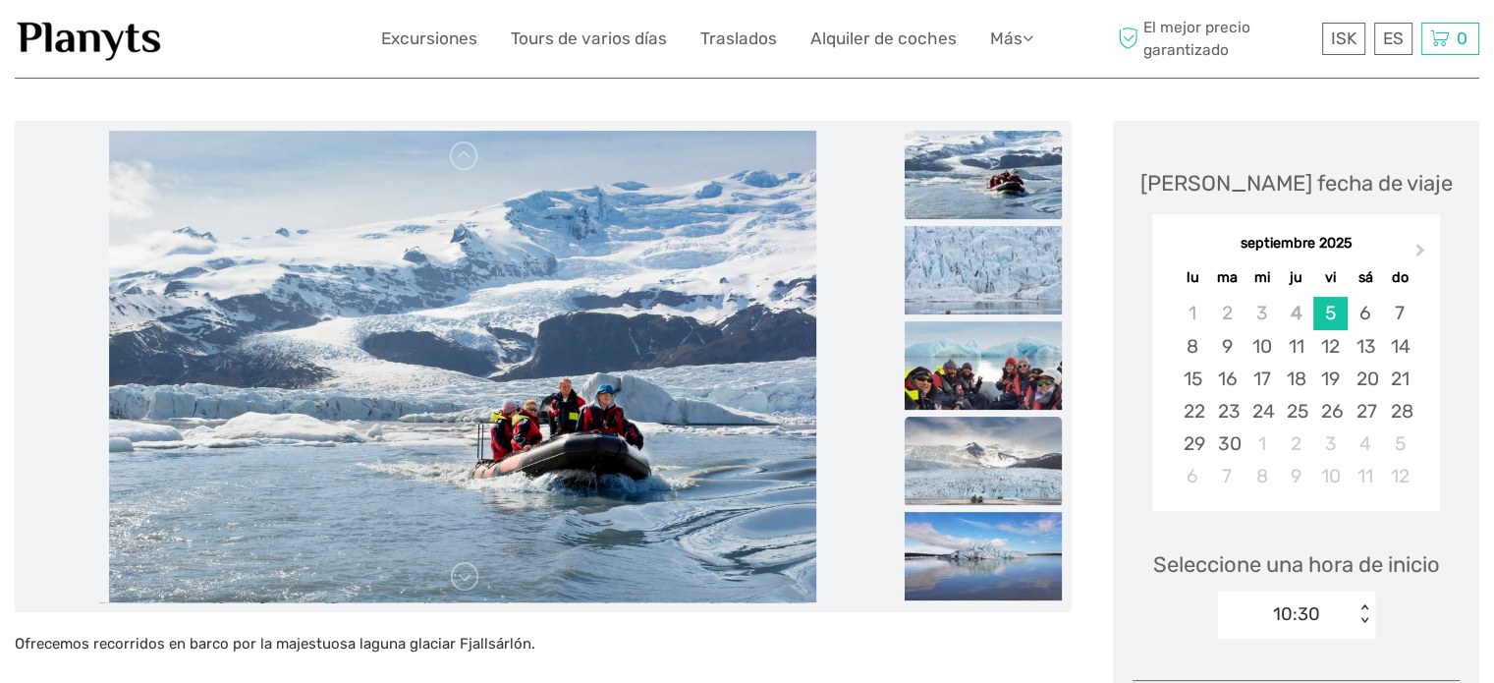
scroll to position [295, 0]
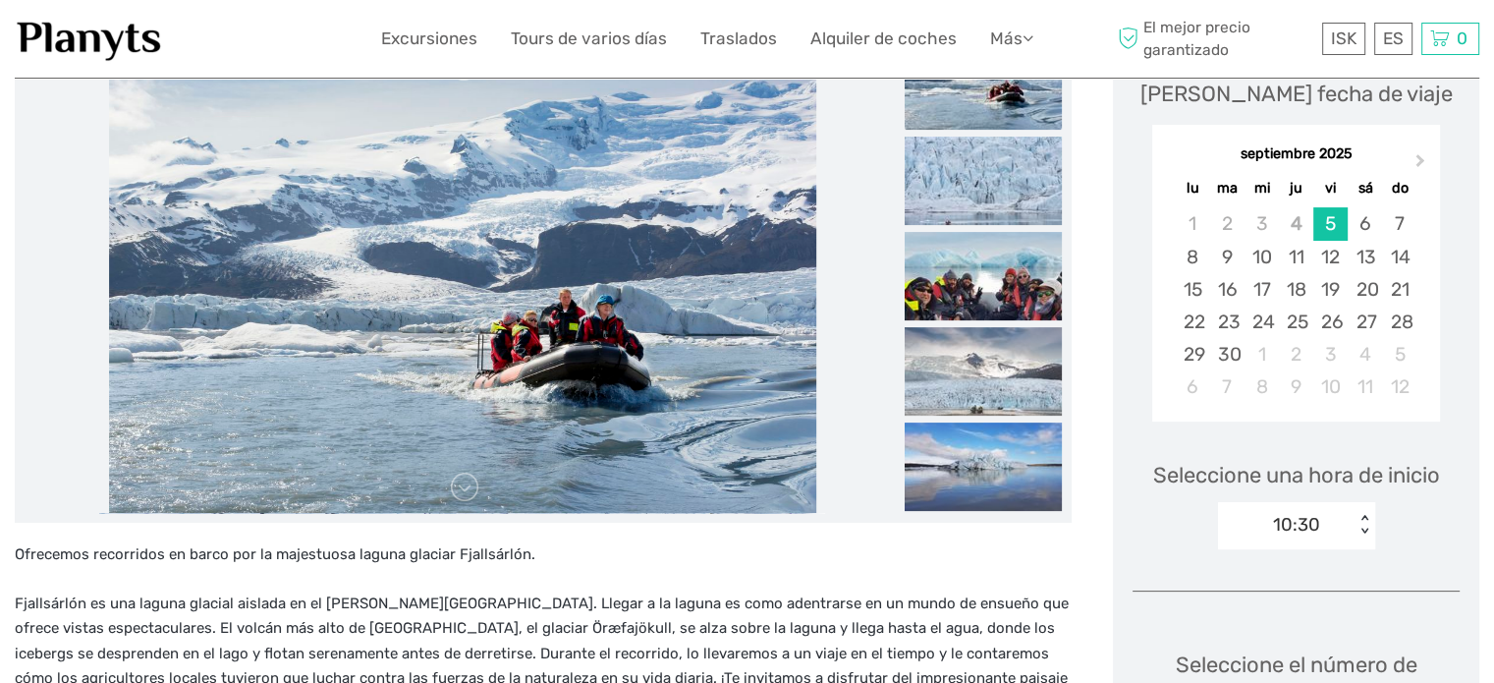
click at [1308, 522] on div "10:30 < >" at bounding box center [1296, 525] width 157 height 47
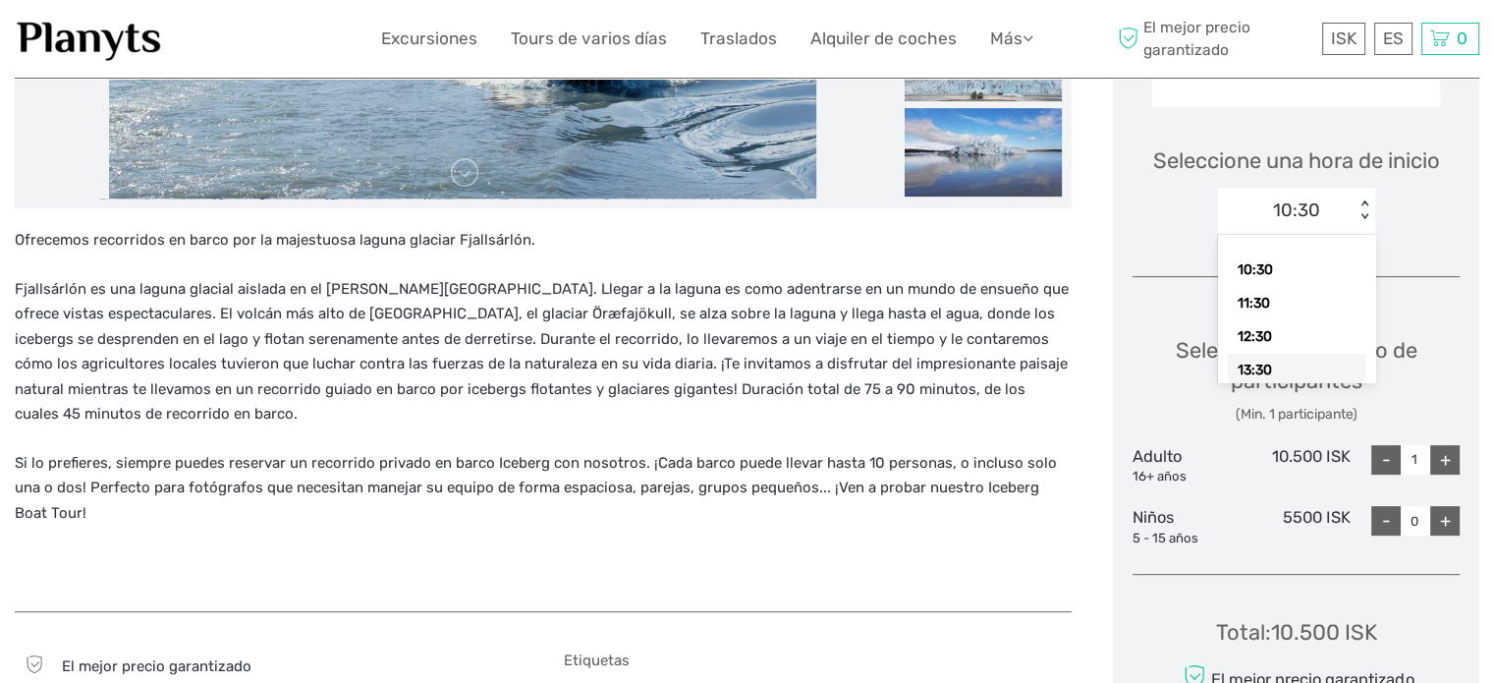
scroll to position [610, 0]
click at [1265, 266] on div "10:30" at bounding box center [1296, 268] width 137 height 33
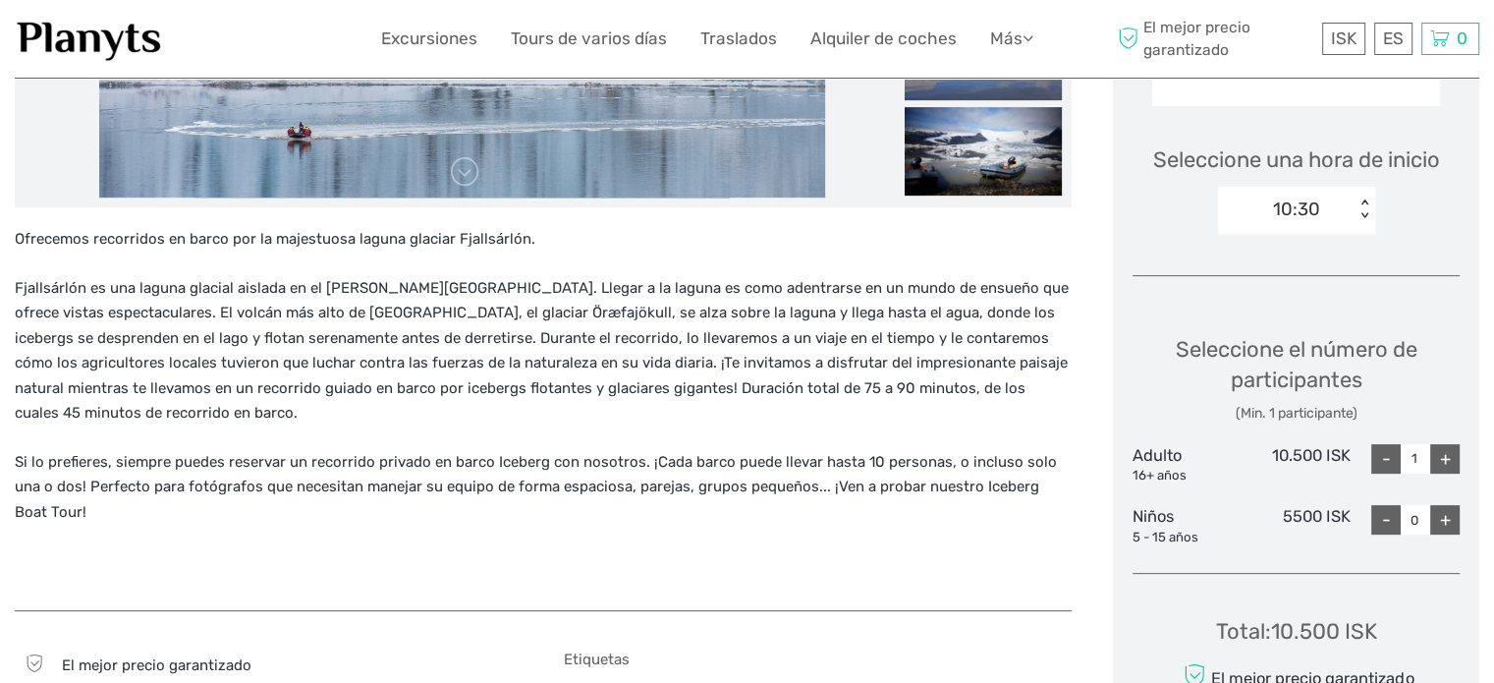
click at [1360, 215] on div "< >" at bounding box center [1364, 209] width 17 height 21
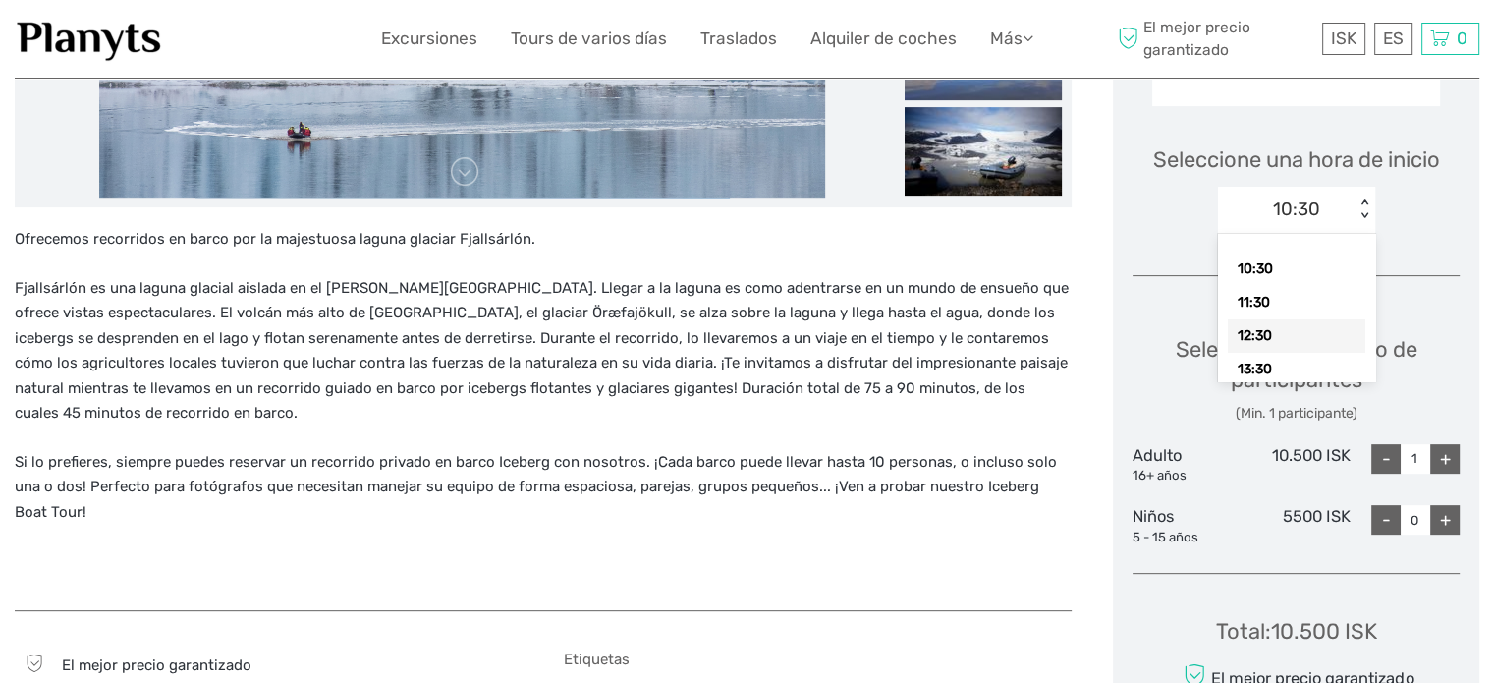
click at [1277, 329] on div "12:30" at bounding box center [1296, 335] width 137 height 33
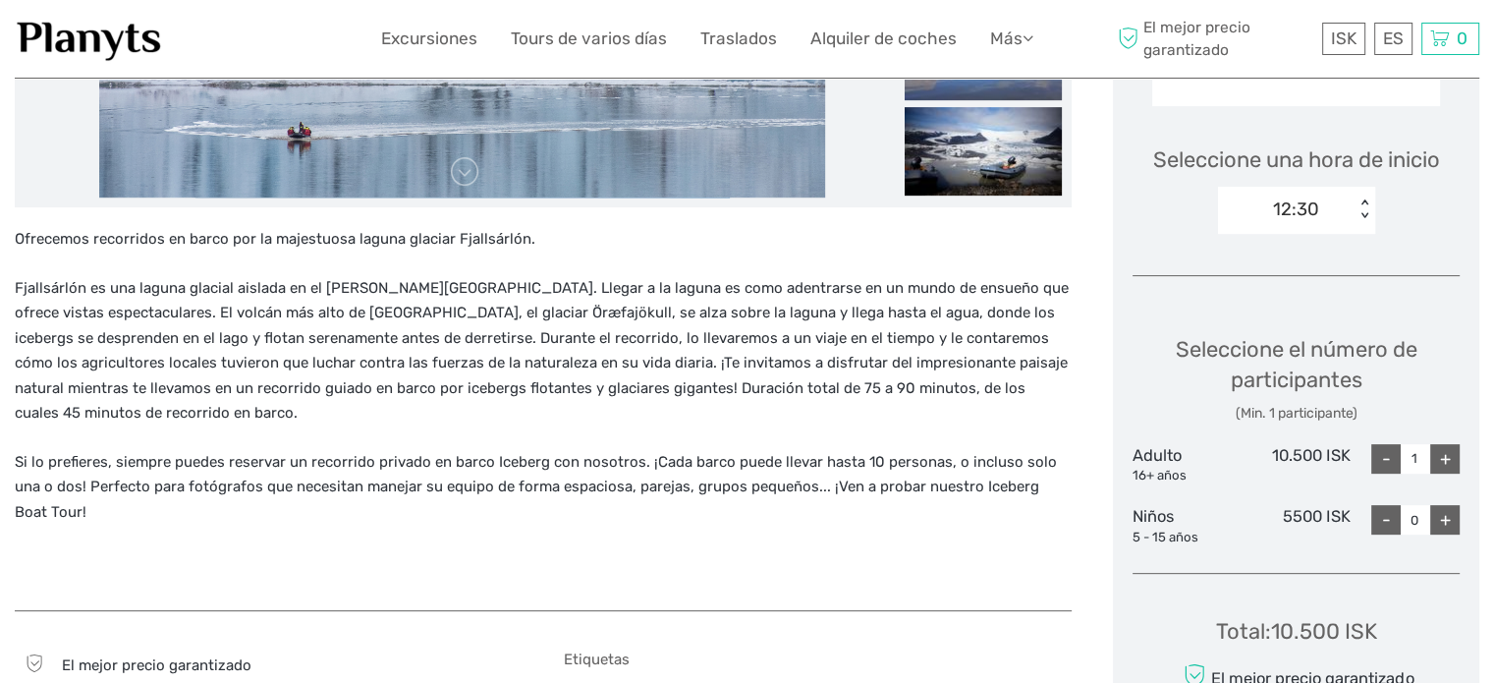
click at [1360, 208] on div "< >" at bounding box center [1364, 209] width 17 height 21
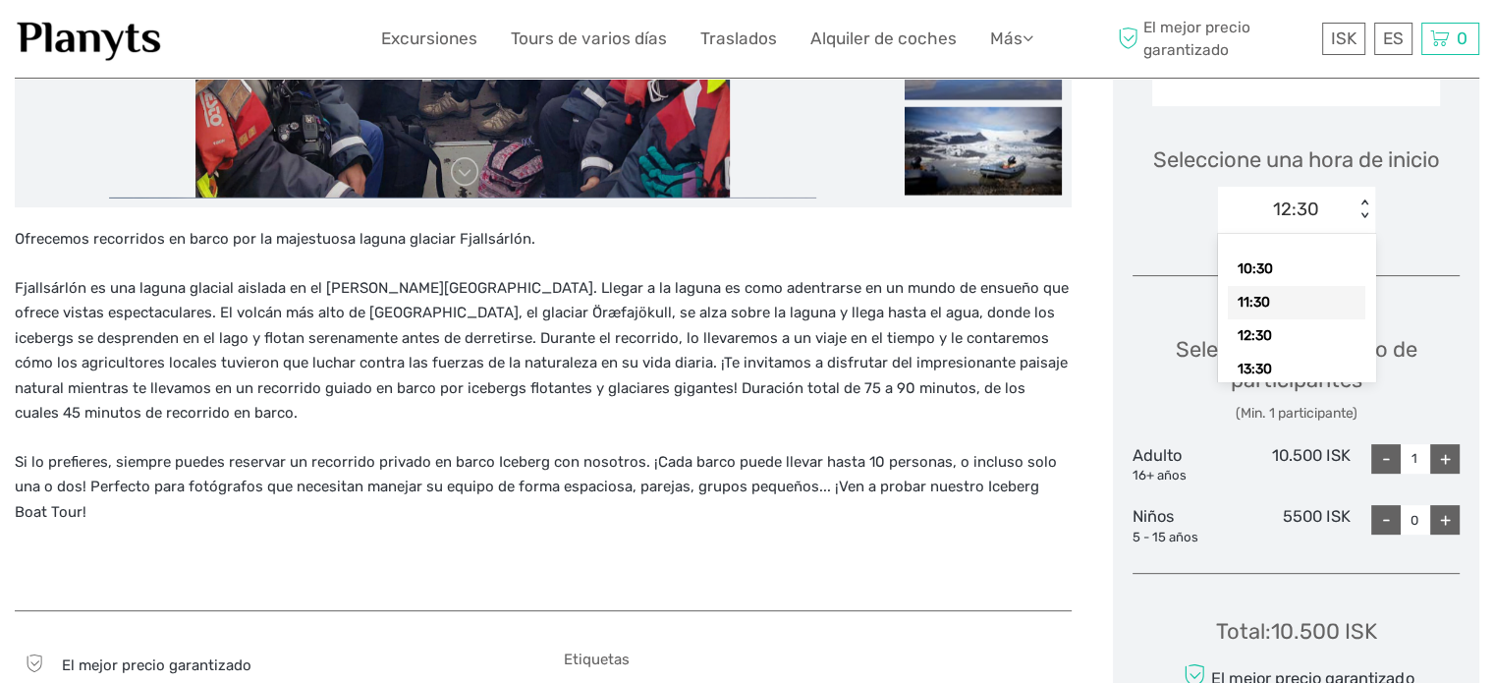
click at [1253, 296] on div "11:30" at bounding box center [1296, 302] width 137 height 33
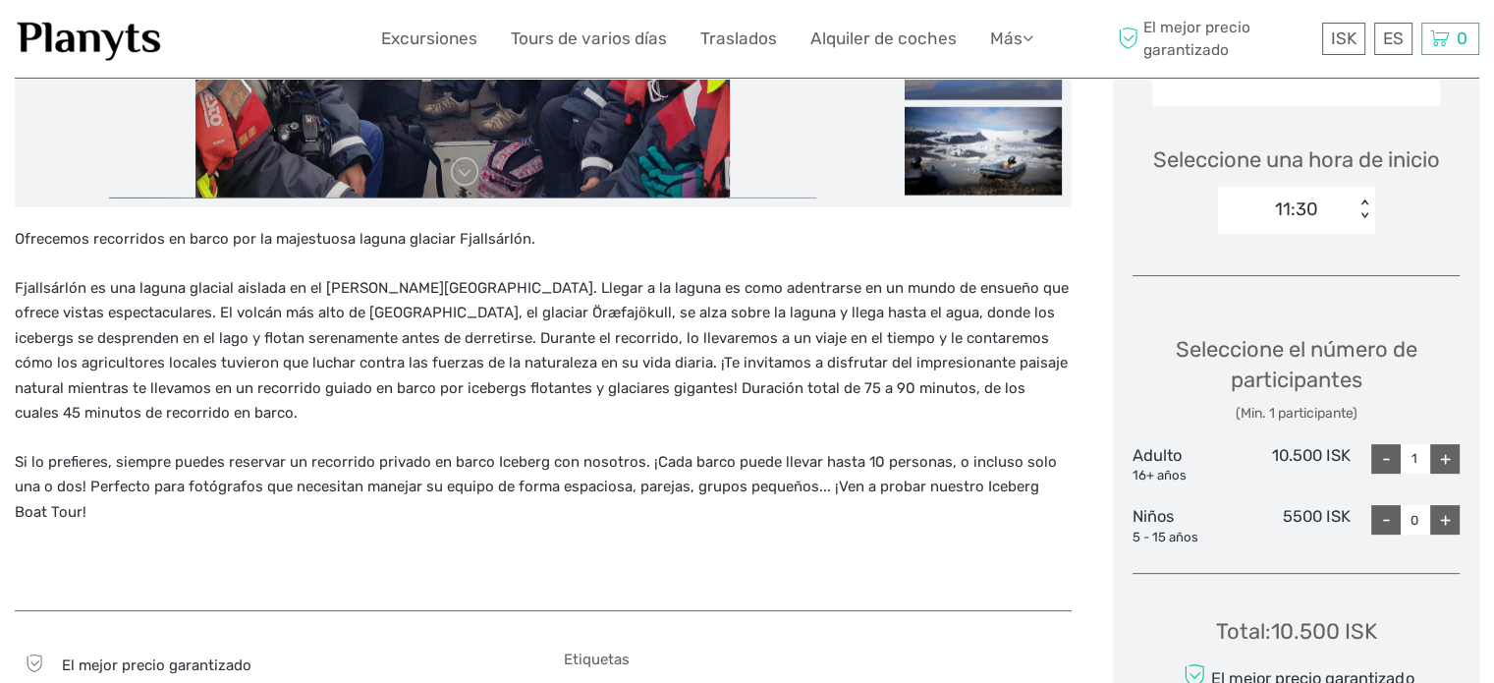
click at [1365, 219] on div "11:30 < >" at bounding box center [1296, 210] width 157 height 47
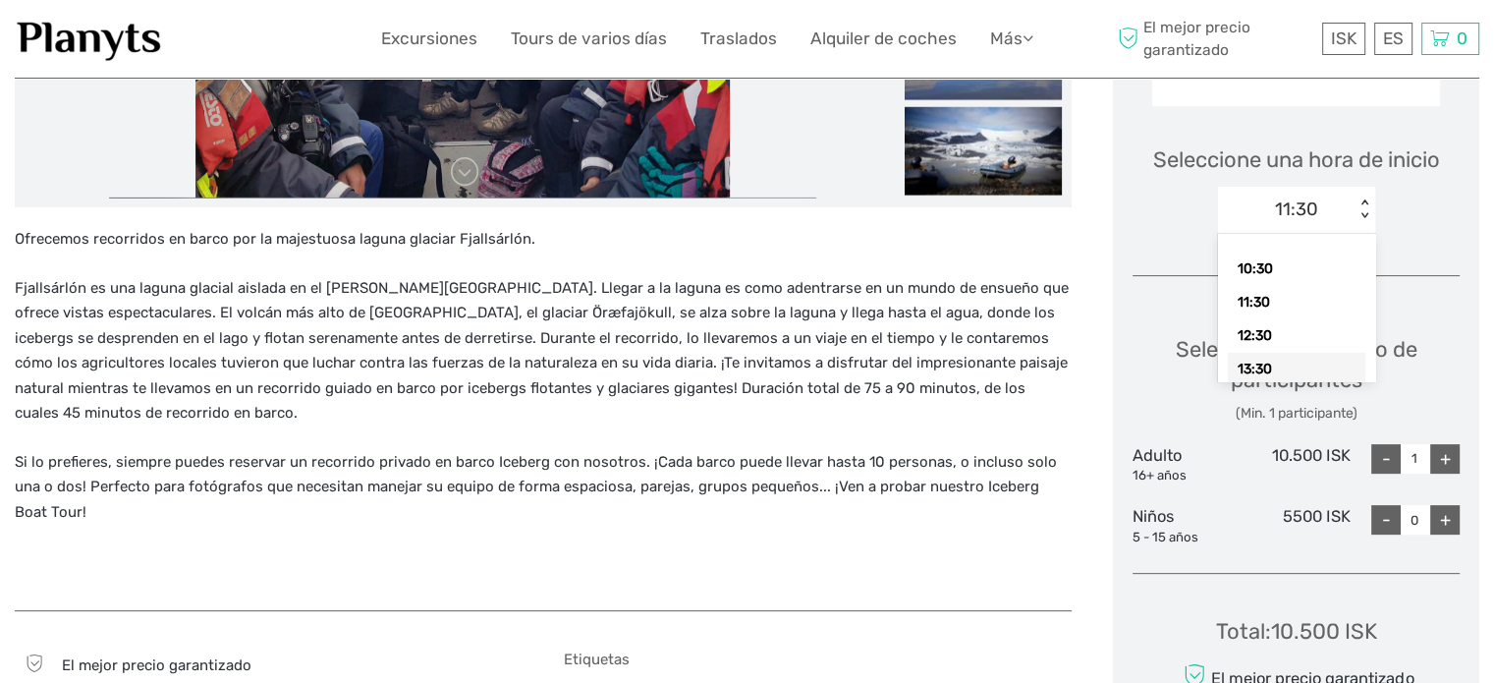
click at [1292, 362] on div "13:30" at bounding box center [1296, 369] width 137 height 33
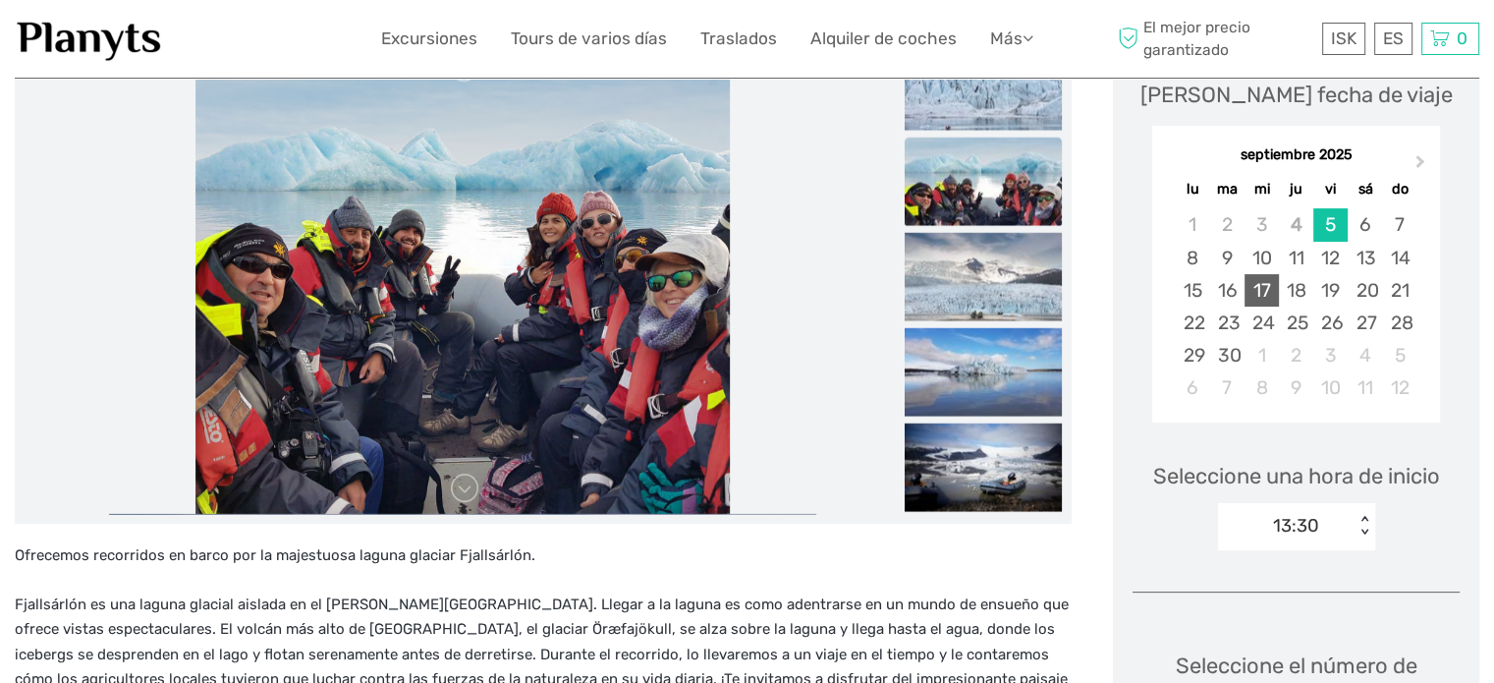
scroll to position [315, 0]
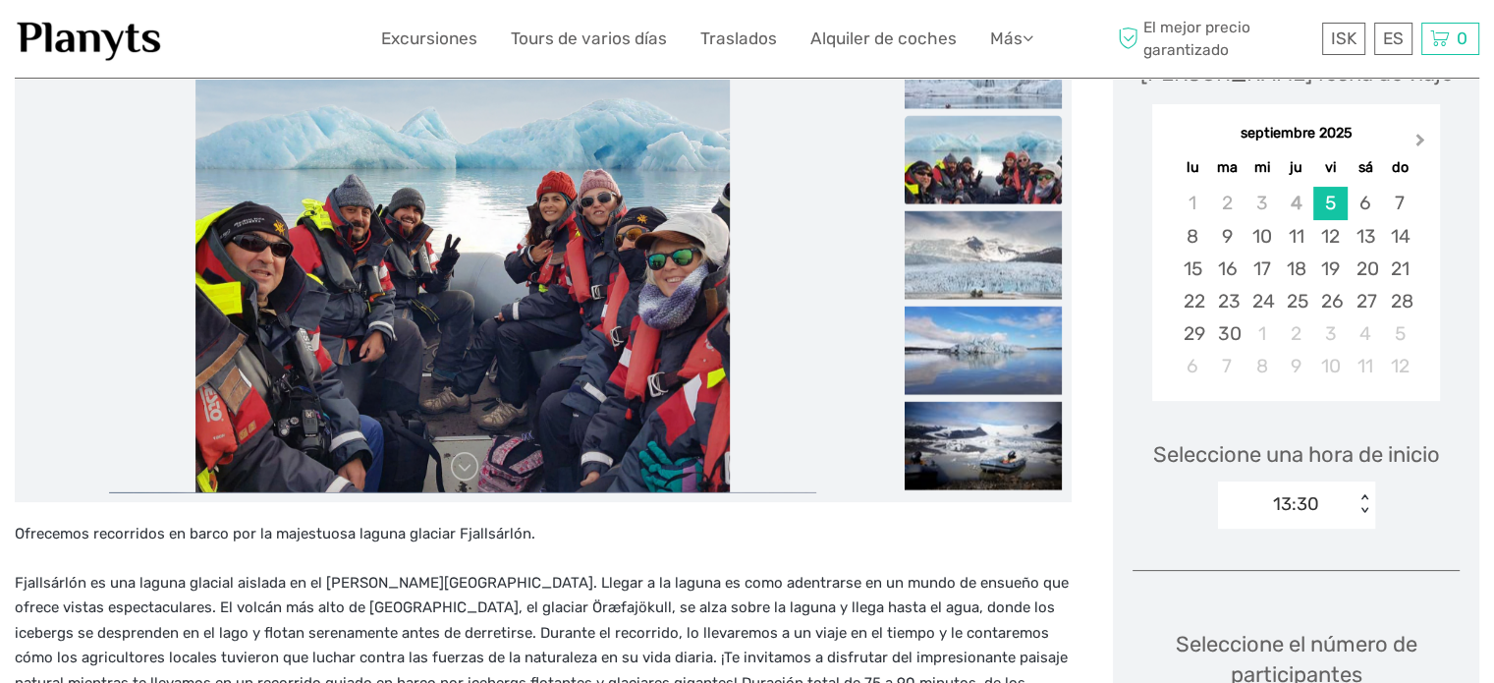
click at [1420, 137] on span "Next Month" at bounding box center [1420, 144] width 0 height 28
click at [1297, 261] on div "16" at bounding box center [1296, 268] width 34 height 32
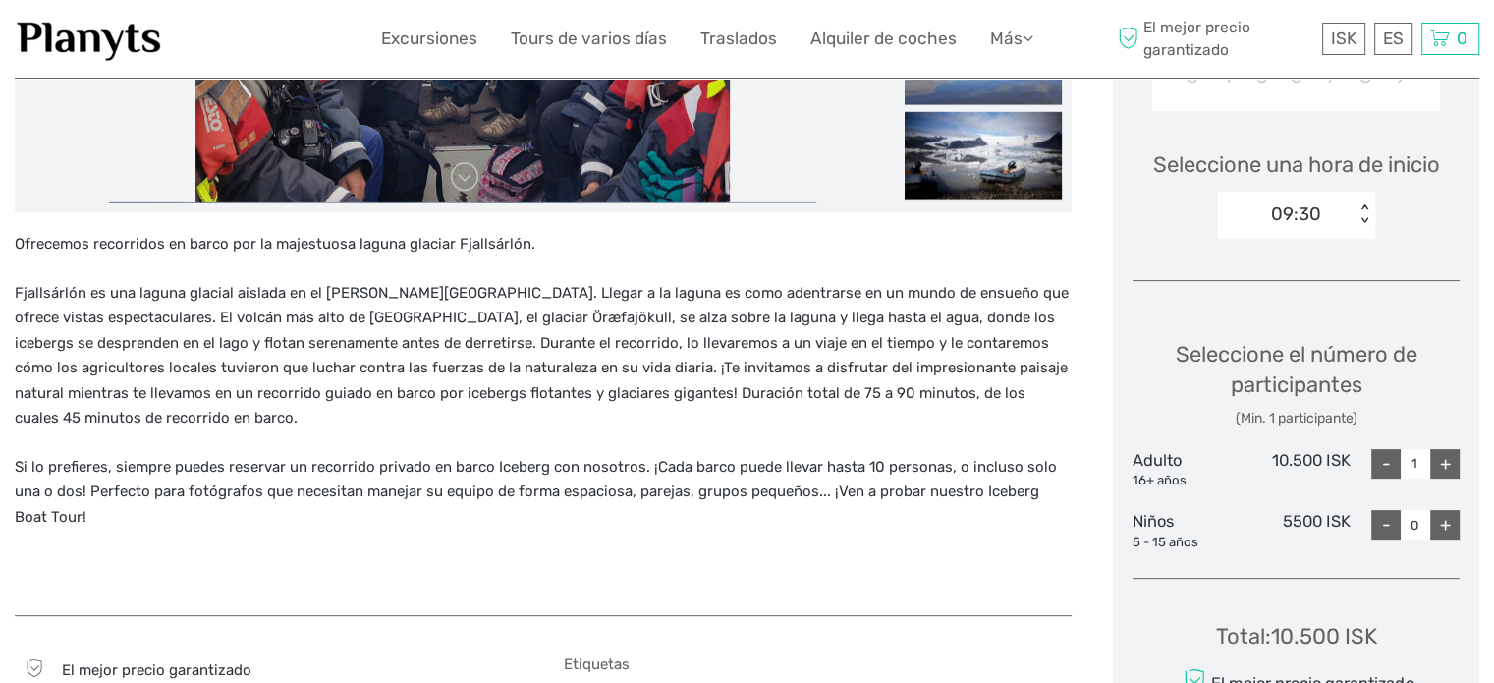
scroll to position [610, 0]
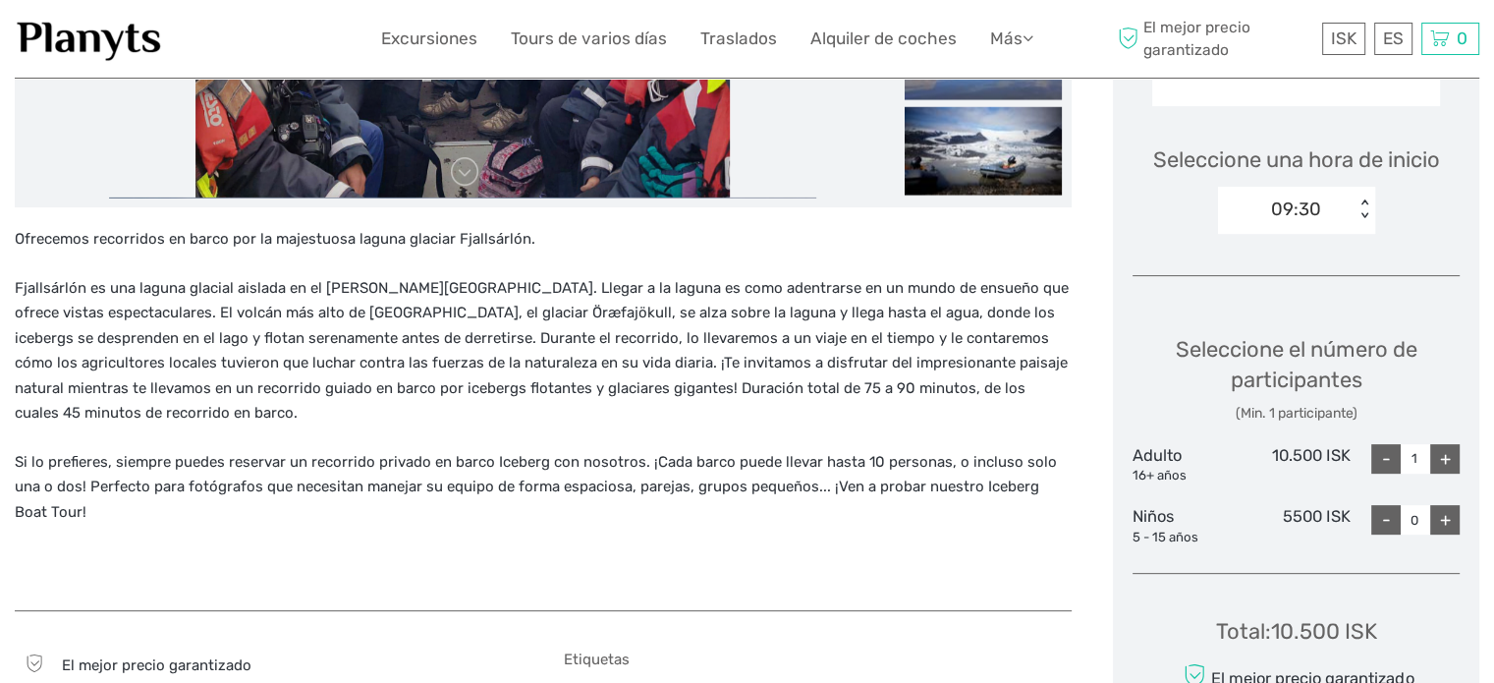
click at [1363, 215] on div "< >" at bounding box center [1364, 209] width 17 height 21
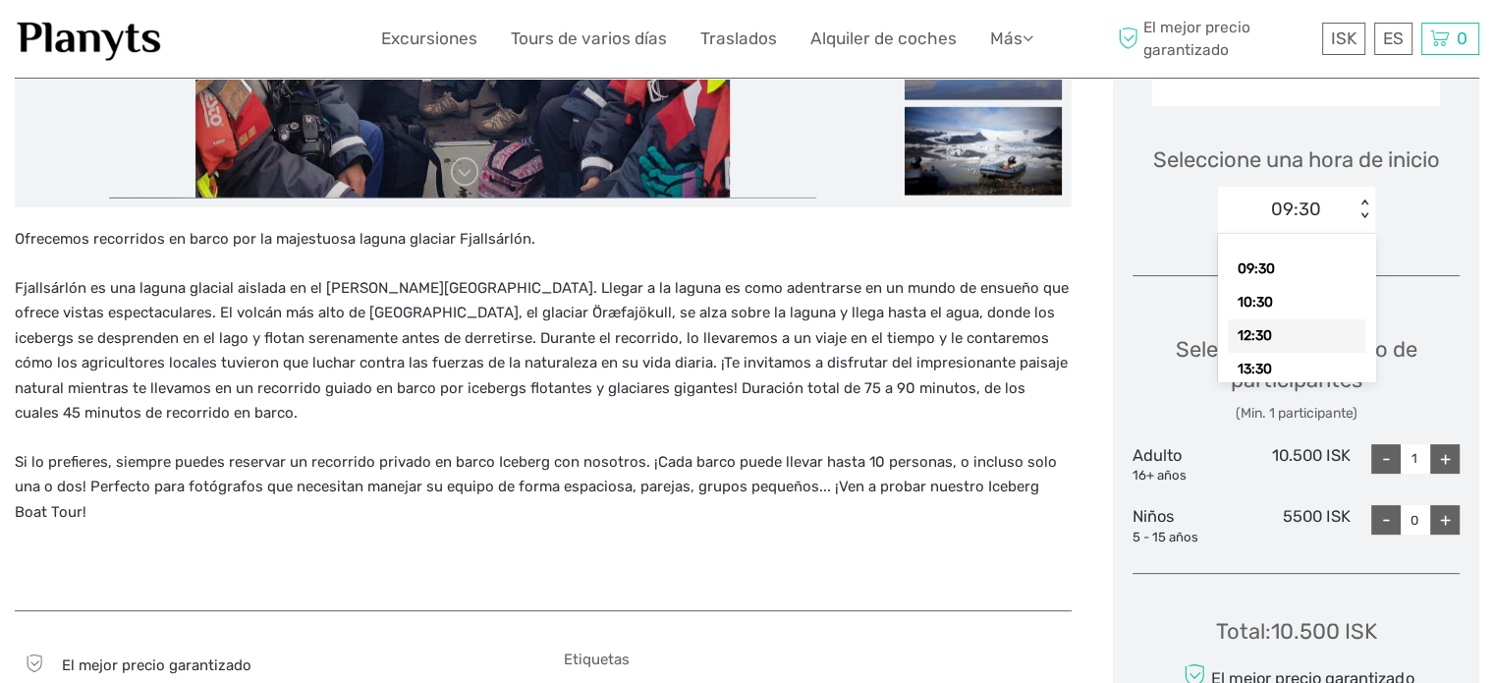
click at [1285, 326] on div "12:30" at bounding box center [1296, 335] width 137 height 33
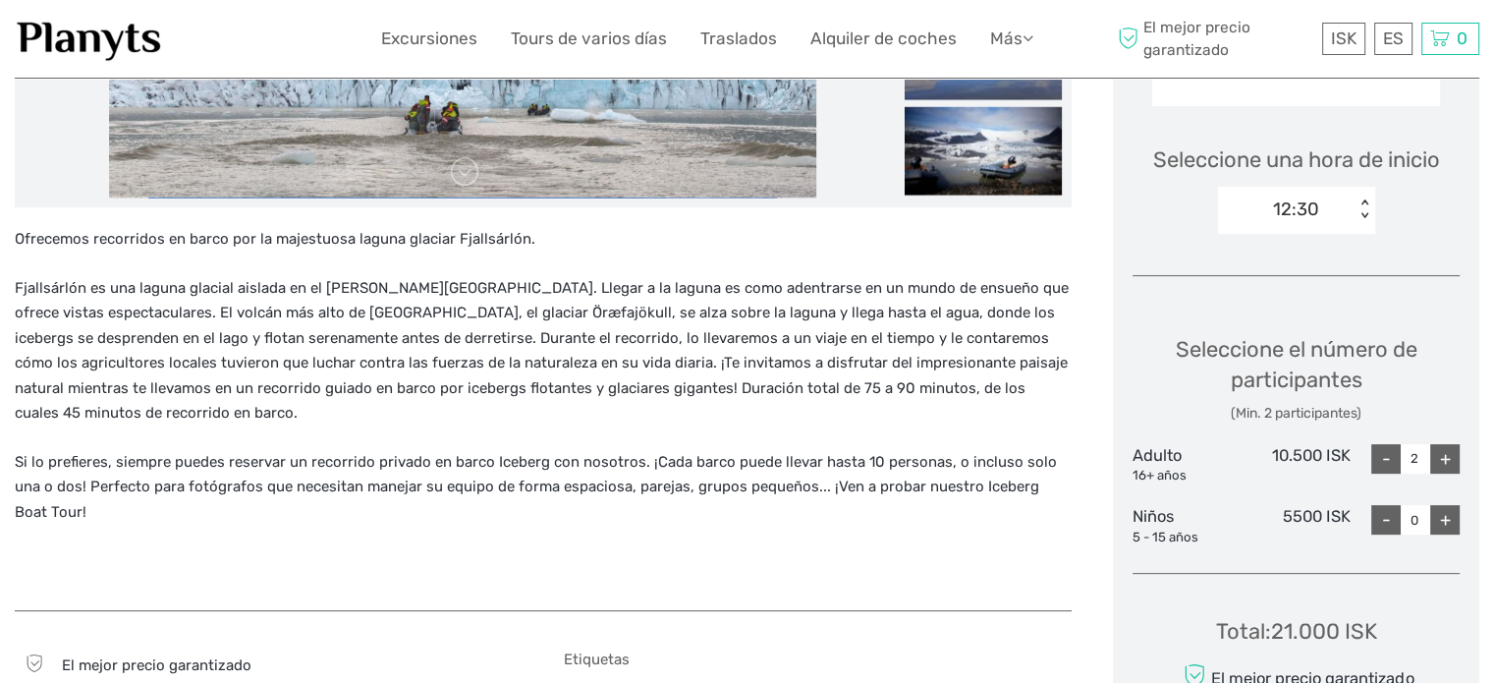
click at [1362, 197] on div "12:30 < >" at bounding box center [1296, 210] width 157 height 47
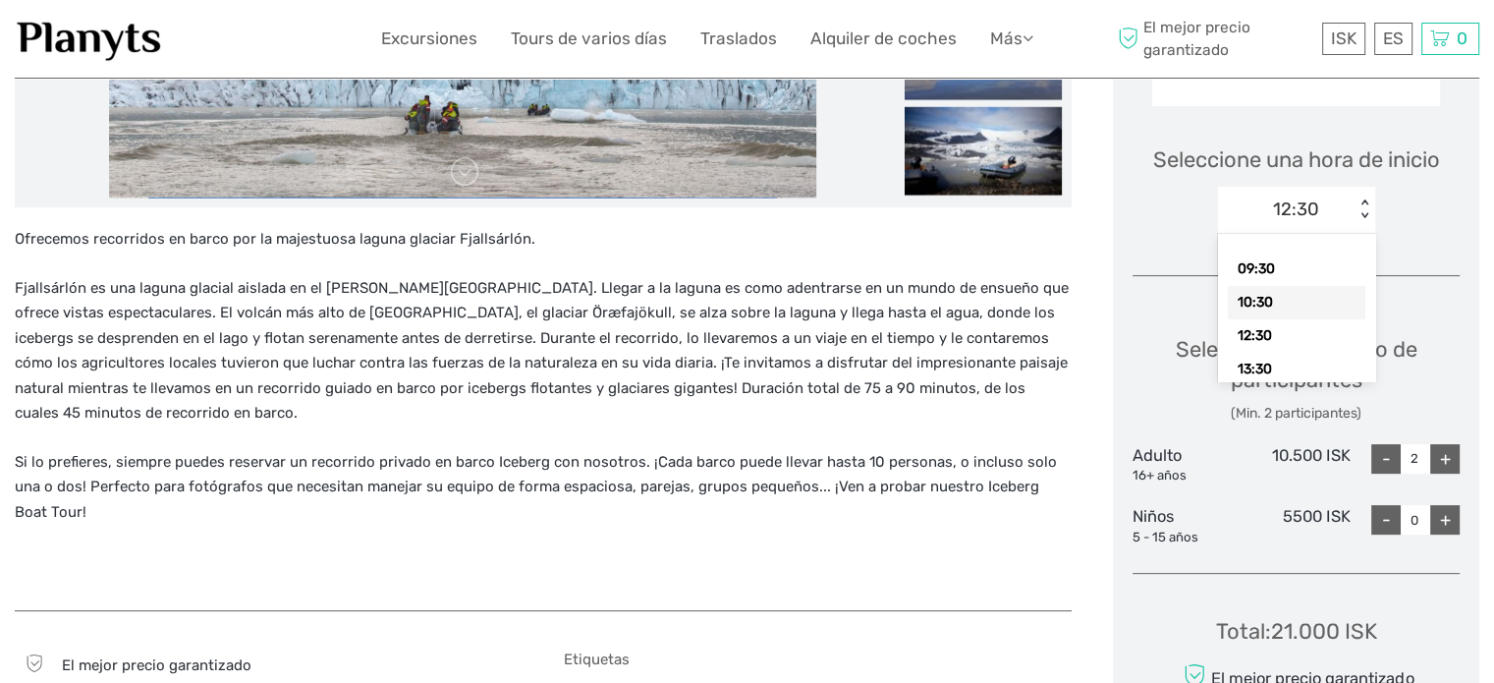
click at [1273, 303] on div "10:30" at bounding box center [1296, 302] width 137 height 33
type input "1"
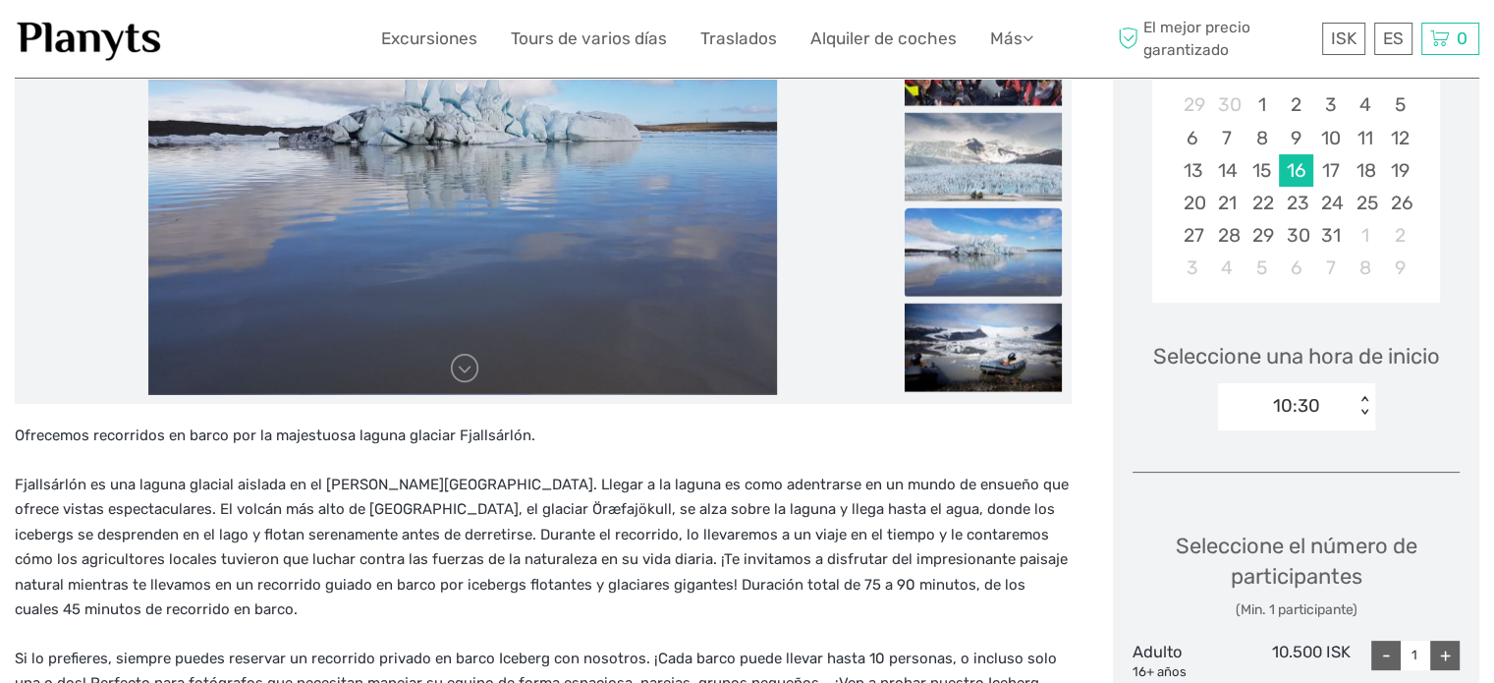
scroll to position [315, 0]
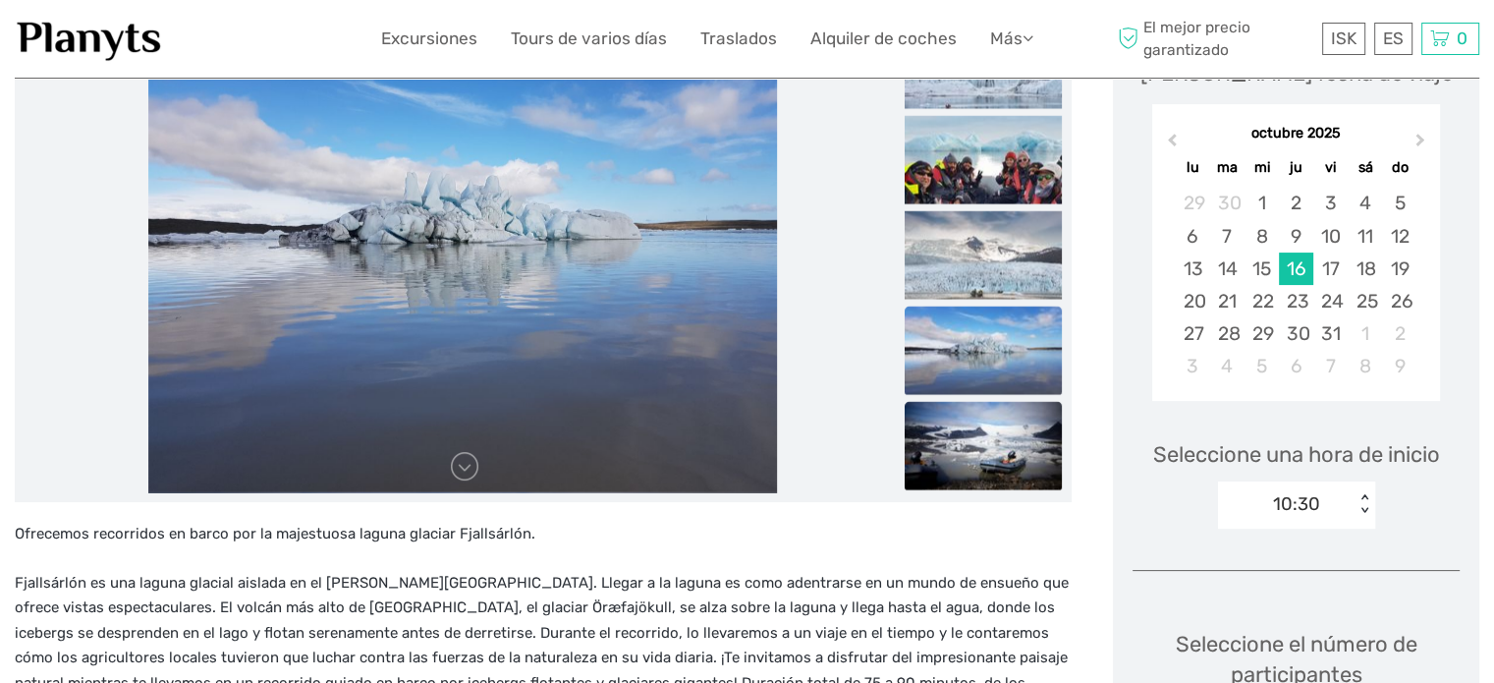
click at [952, 470] on img at bounding box center [982, 446] width 157 height 88
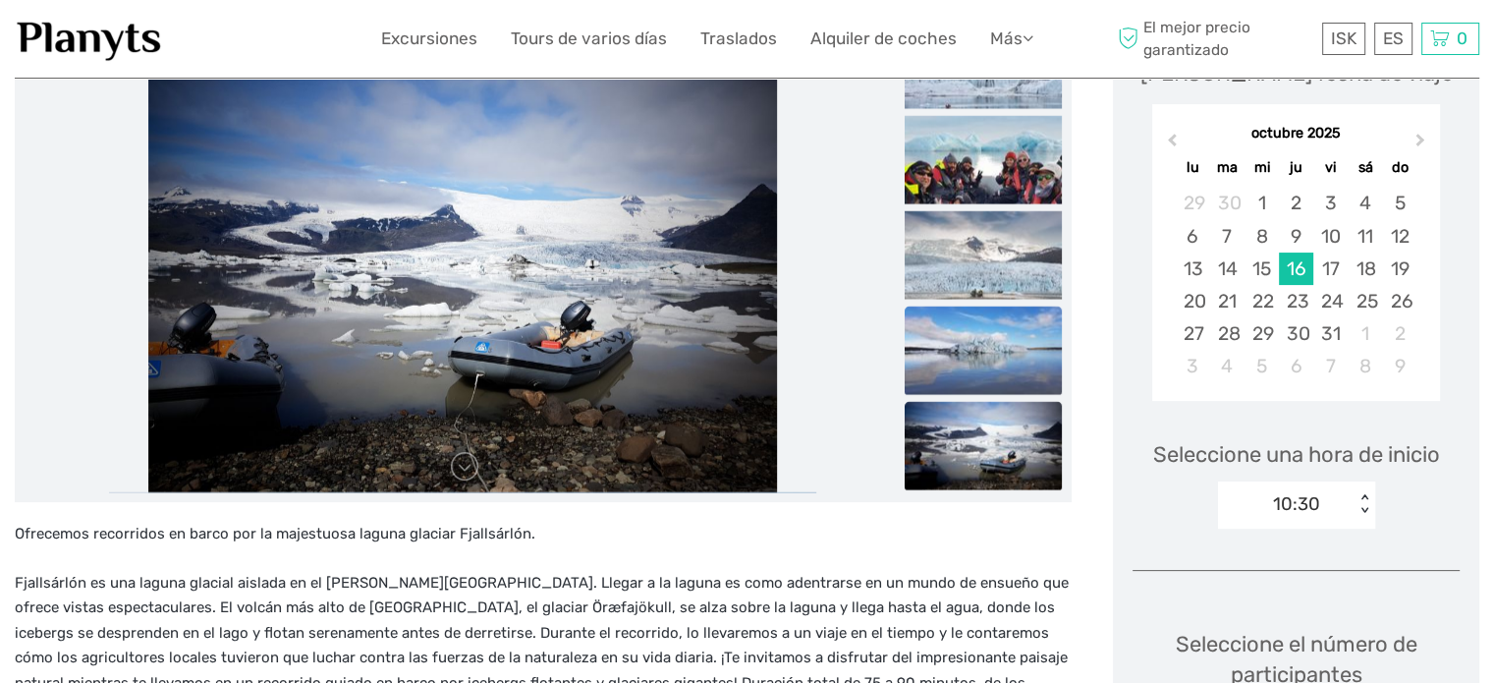
click at [982, 345] on img at bounding box center [982, 350] width 157 height 88
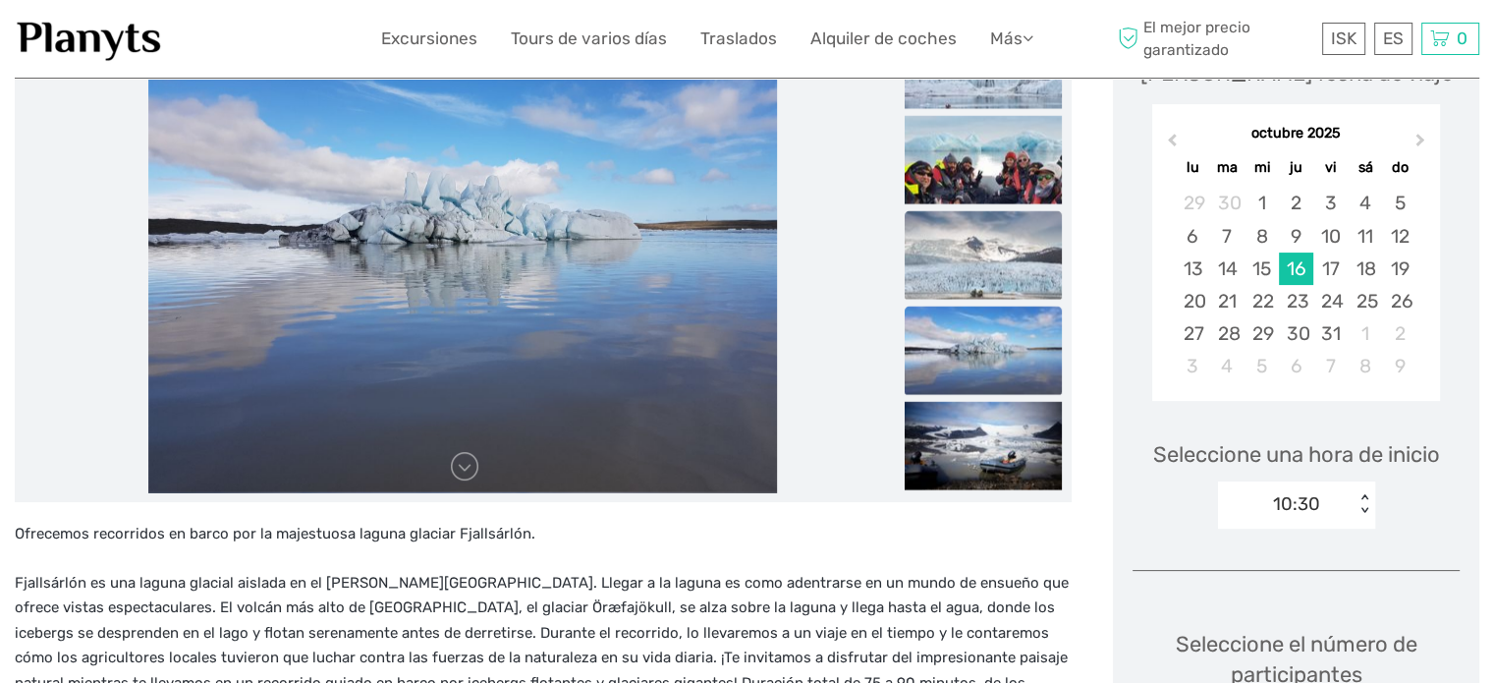
click at [985, 274] on img at bounding box center [982, 255] width 157 height 88
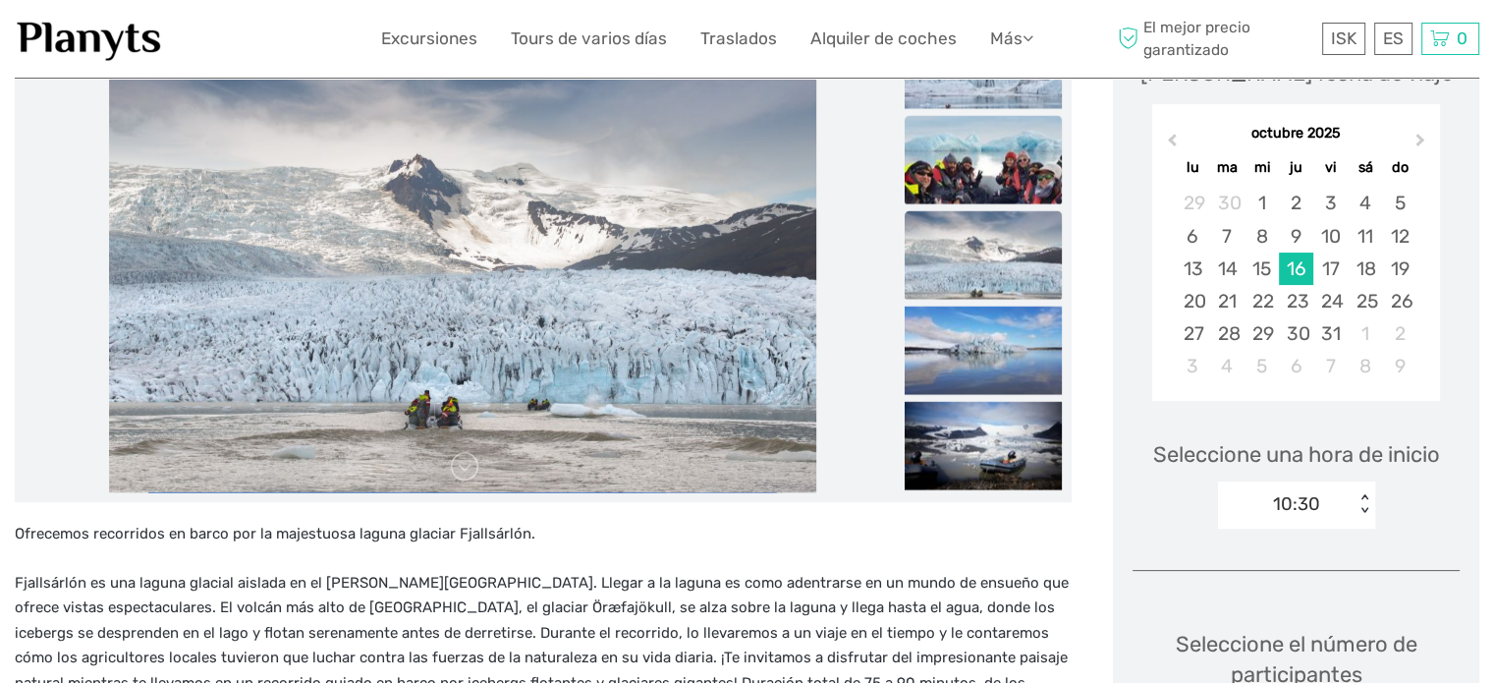
click at [973, 188] on img at bounding box center [982, 160] width 157 height 88
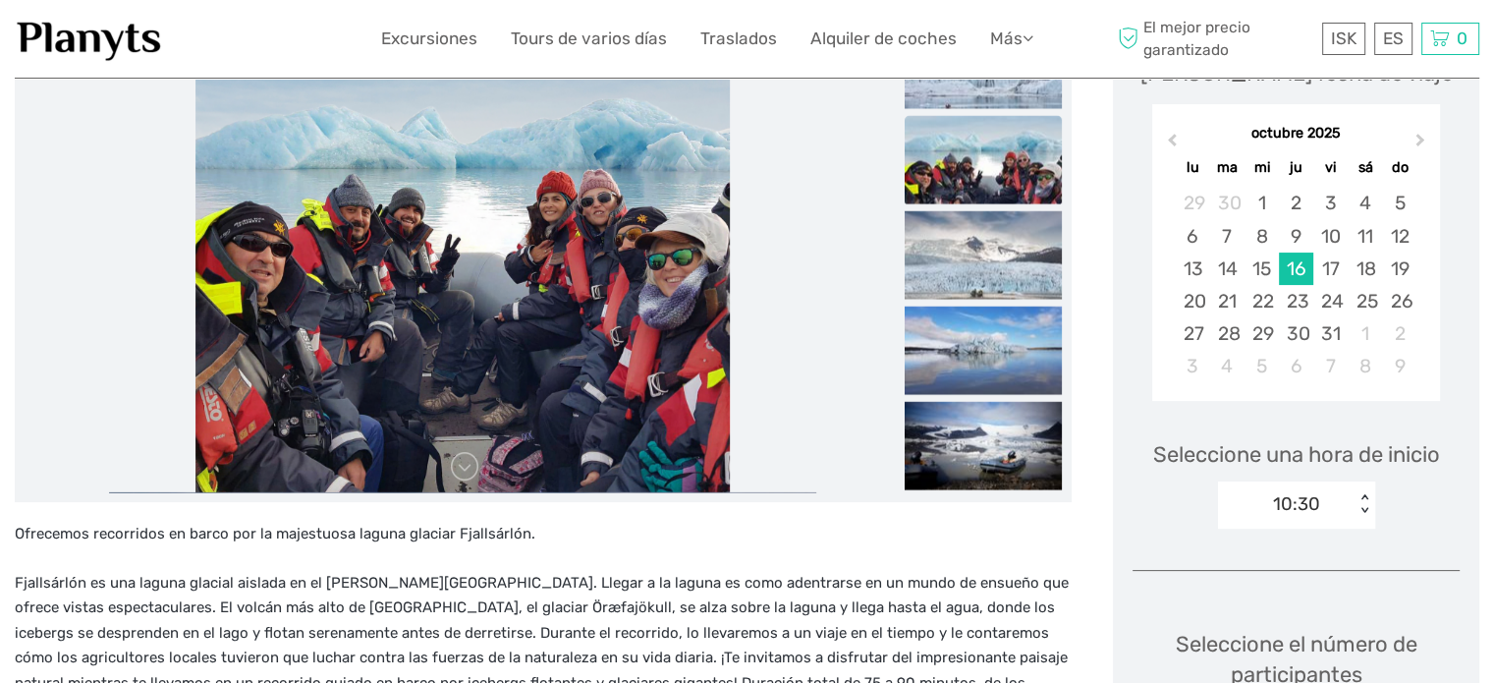
click at [968, 170] on img at bounding box center [982, 160] width 157 height 88
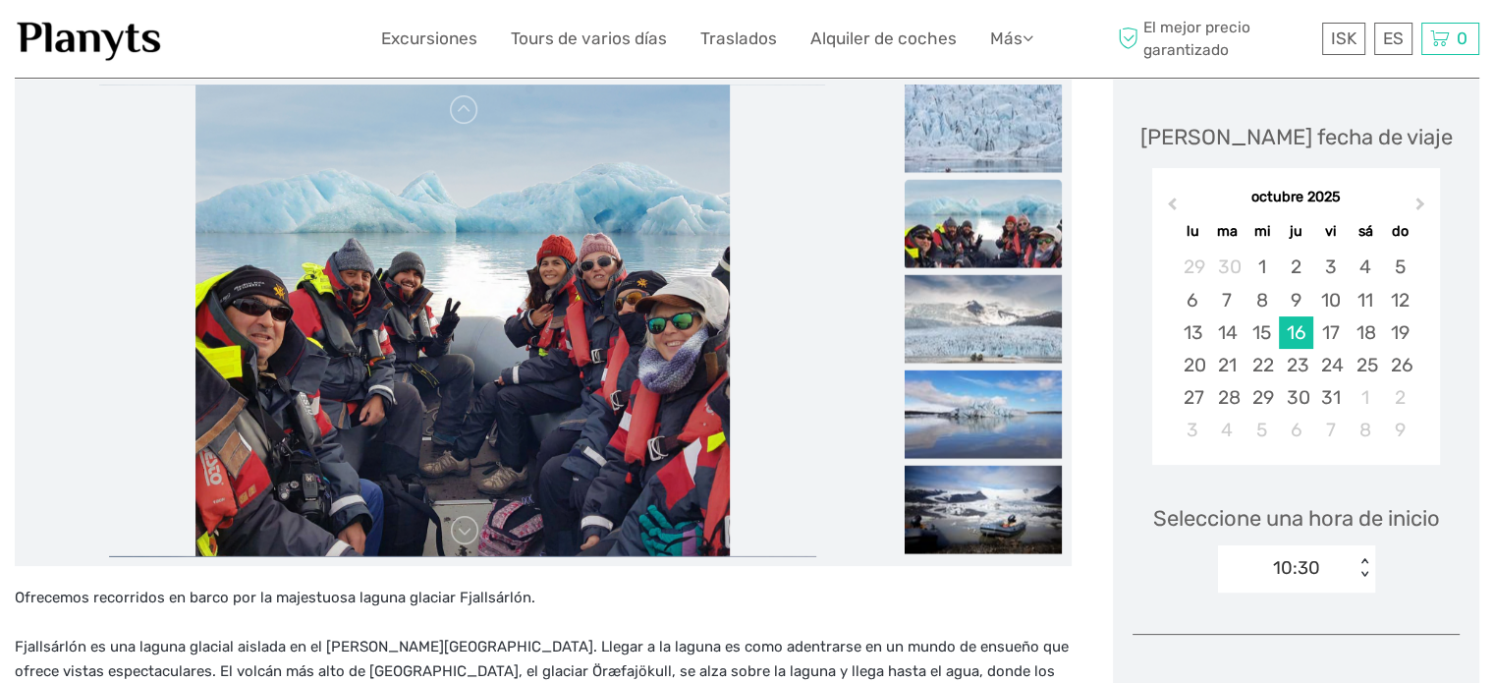
scroll to position [217, 0]
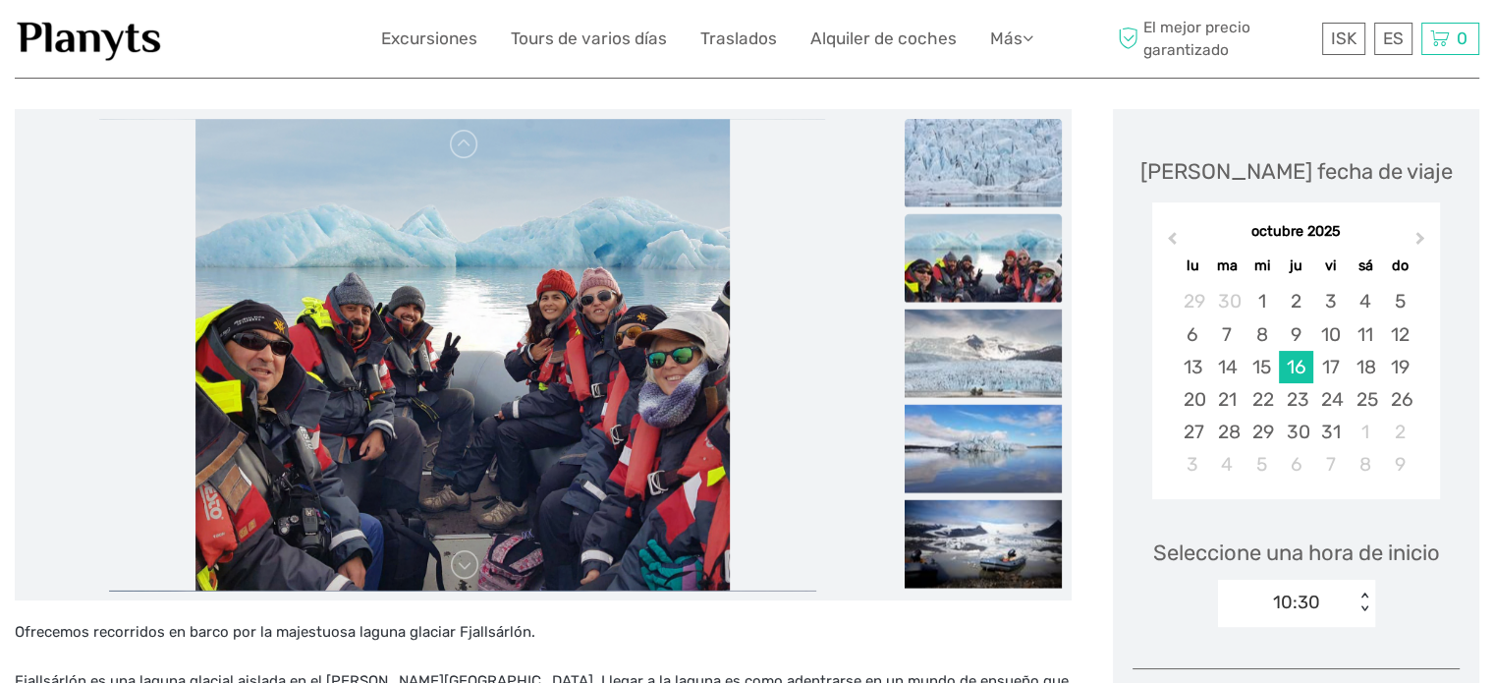
click at [966, 143] on img at bounding box center [982, 163] width 157 height 88
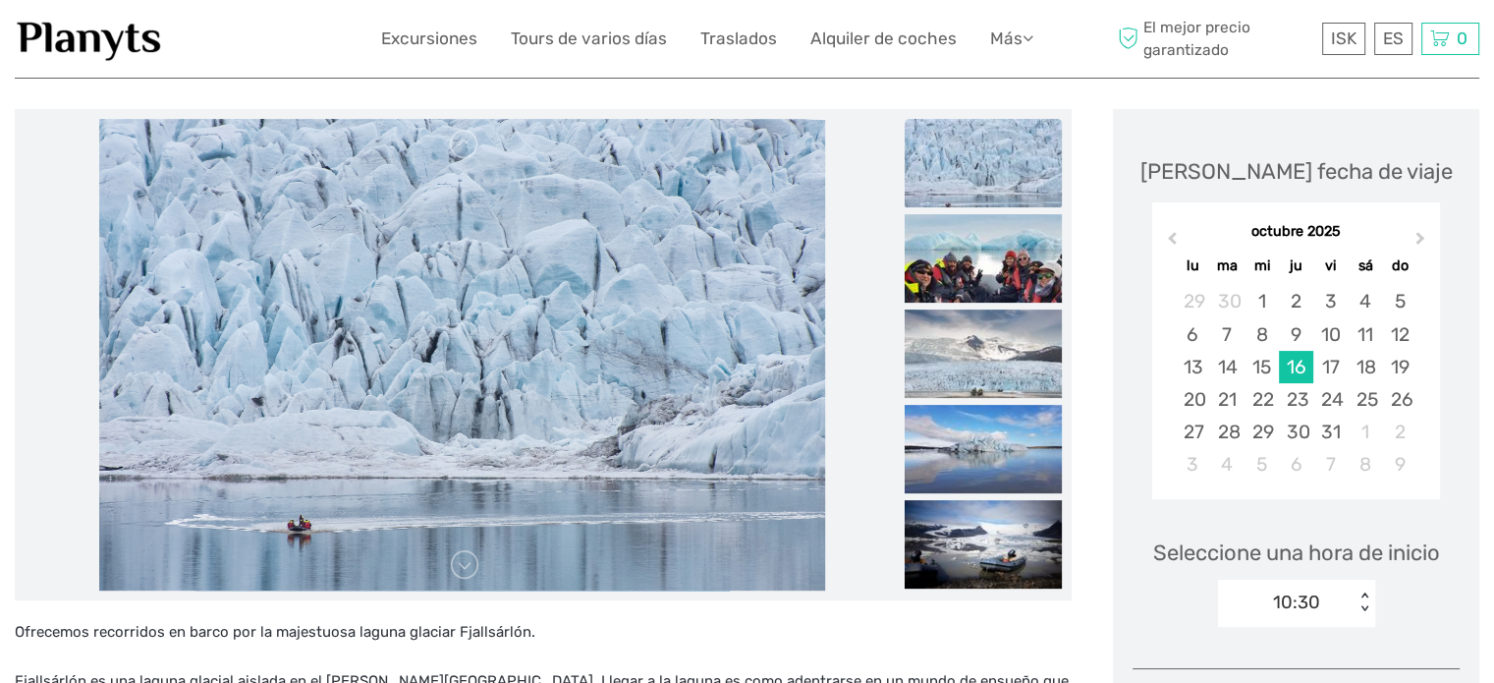
click at [503, 441] on img at bounding box center [462, 354] width 726 height 471
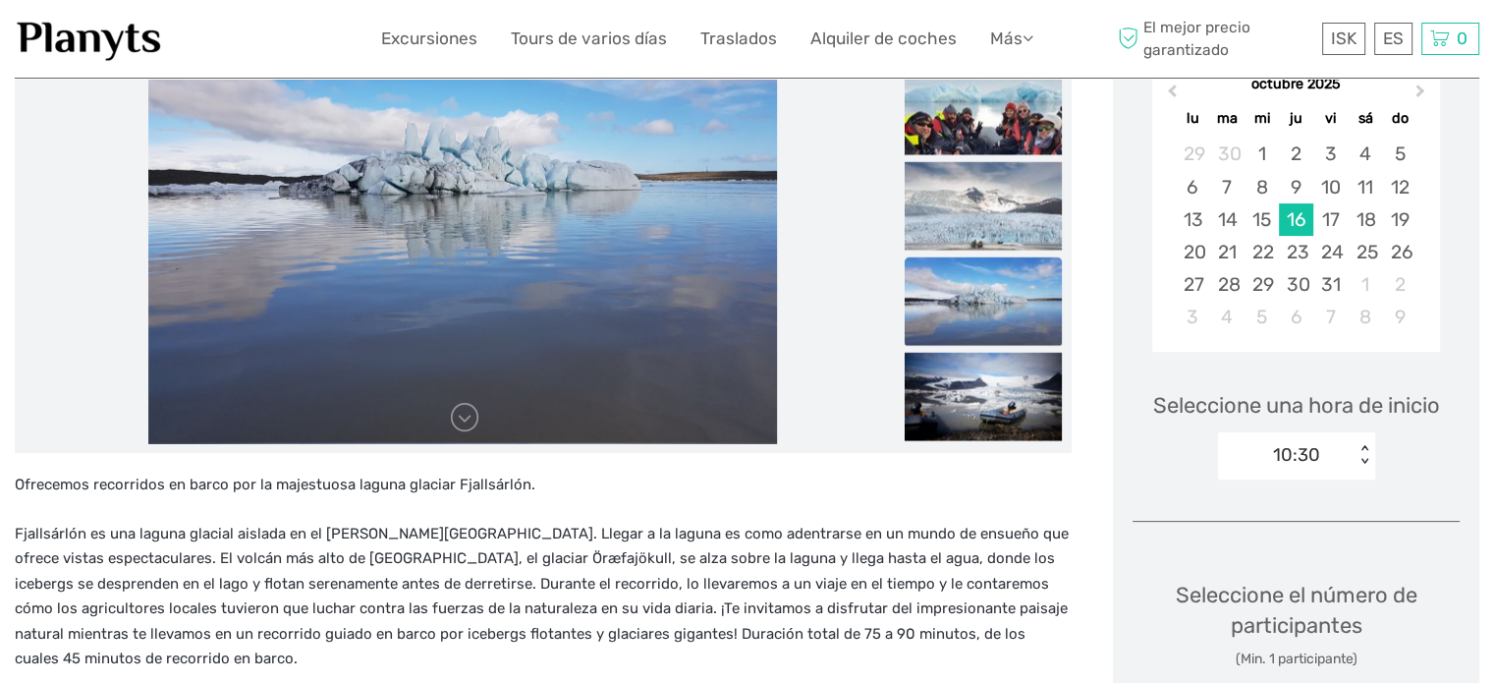
scroll to position [315, 0]
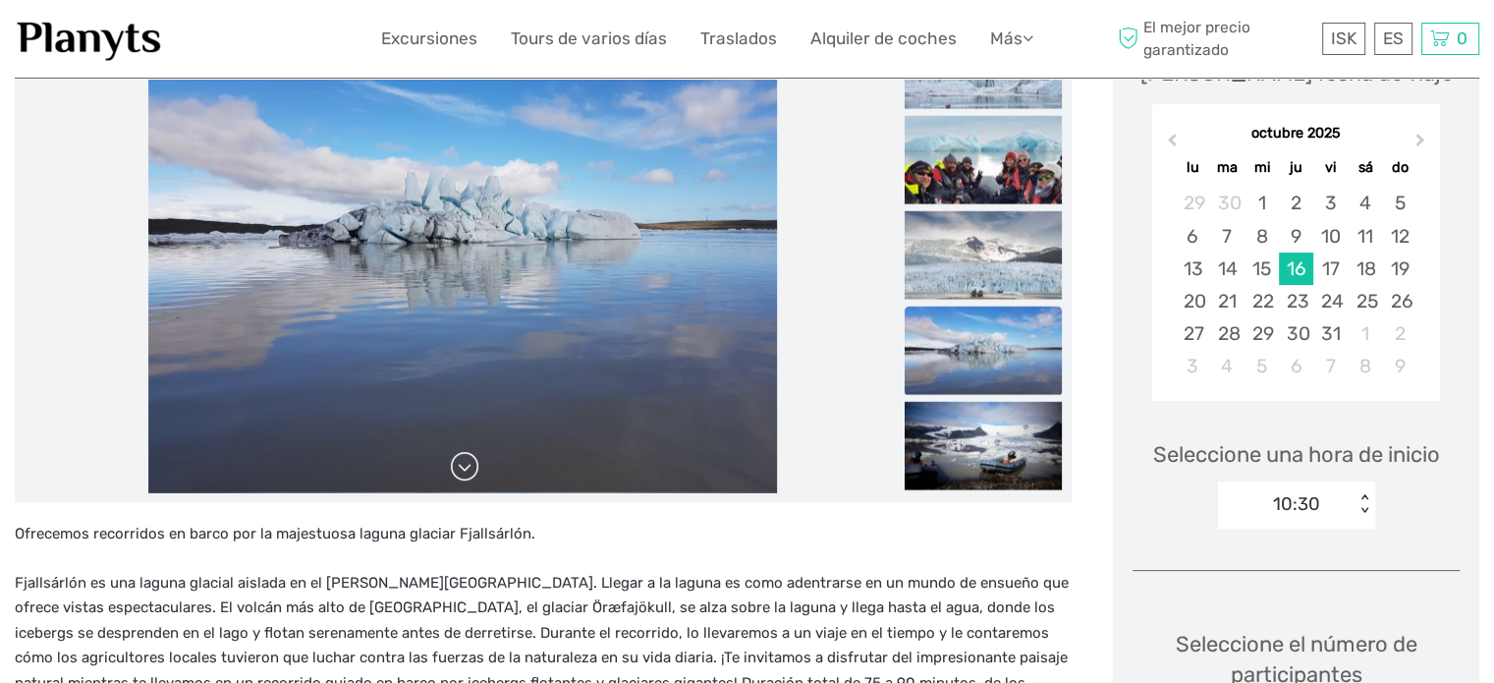
click at [471, 474] on link at bounding box center [464, 466] width 31 height 31
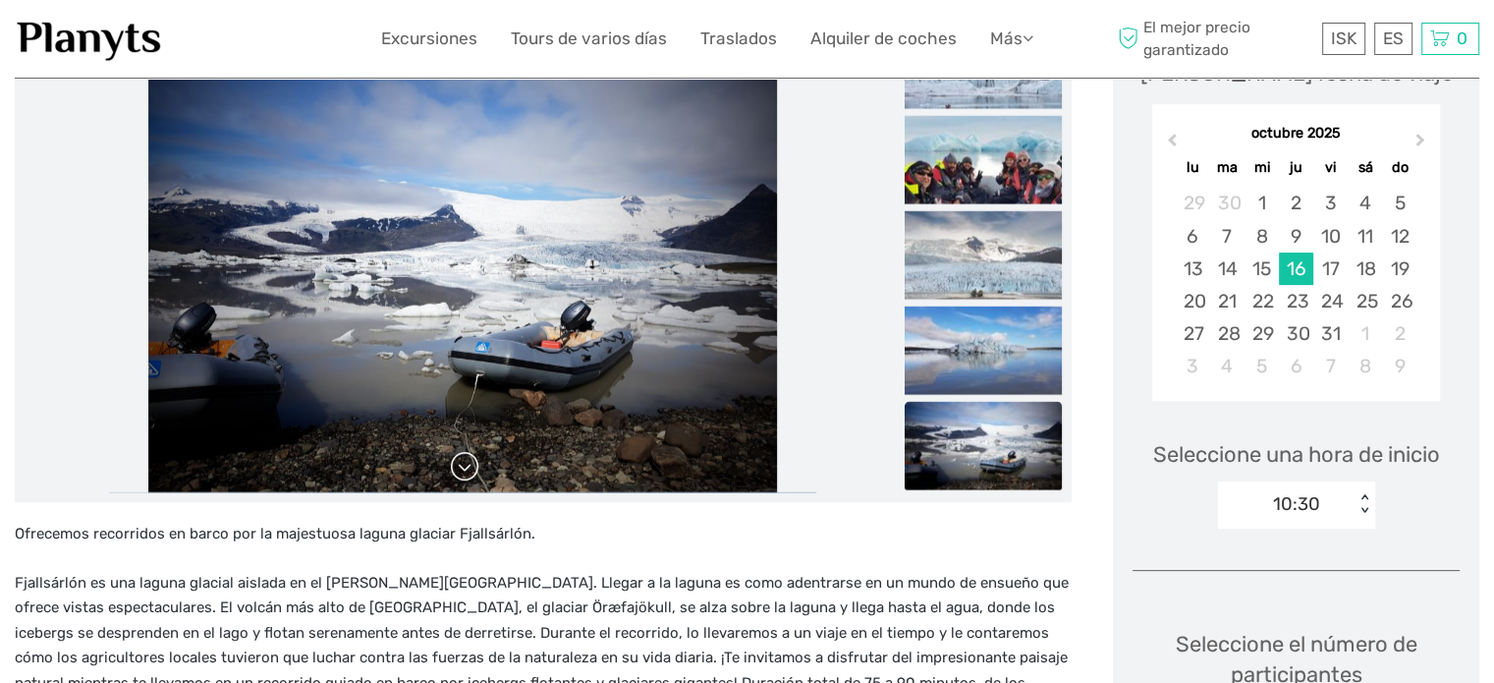
click at [471, 474] on link at bounding box center [464, 466] width 31 height 31
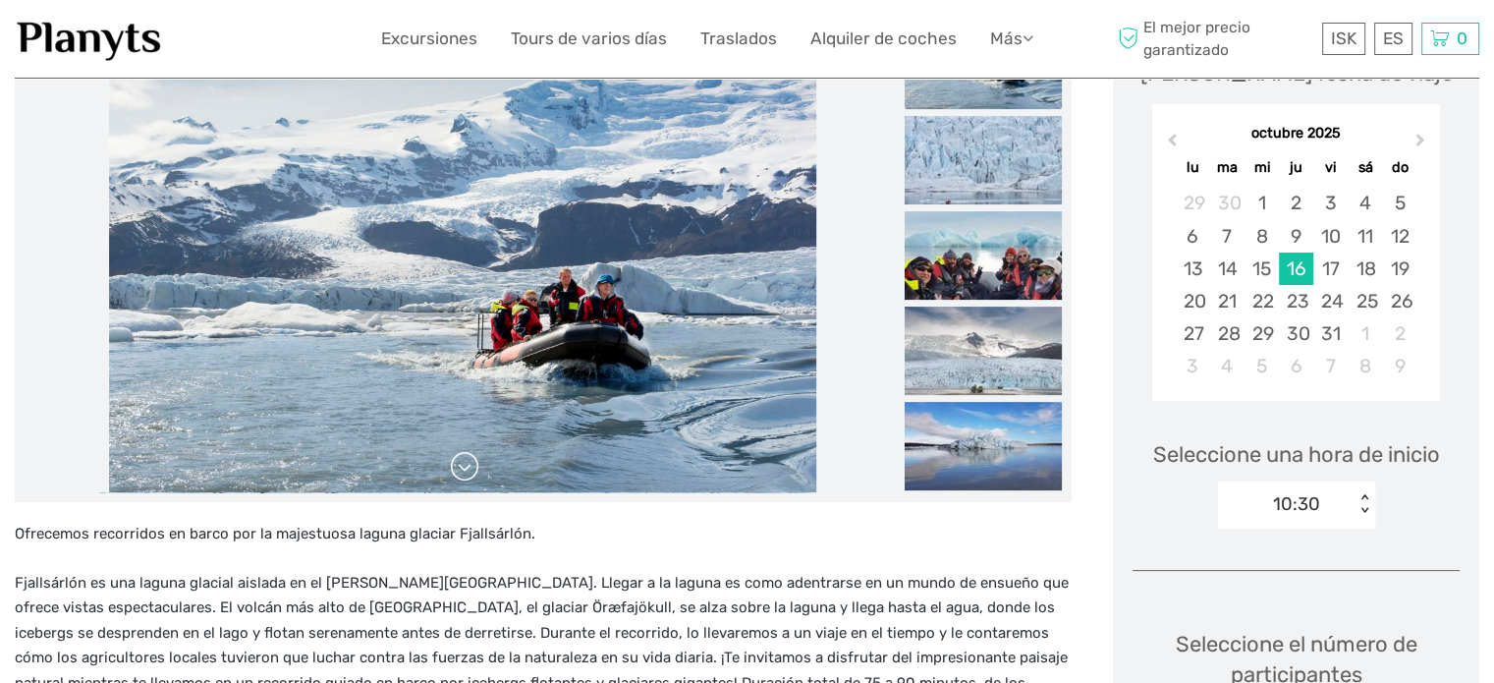
click at [471, 474] on link at bounding box center [464, 466] width 31 height 31
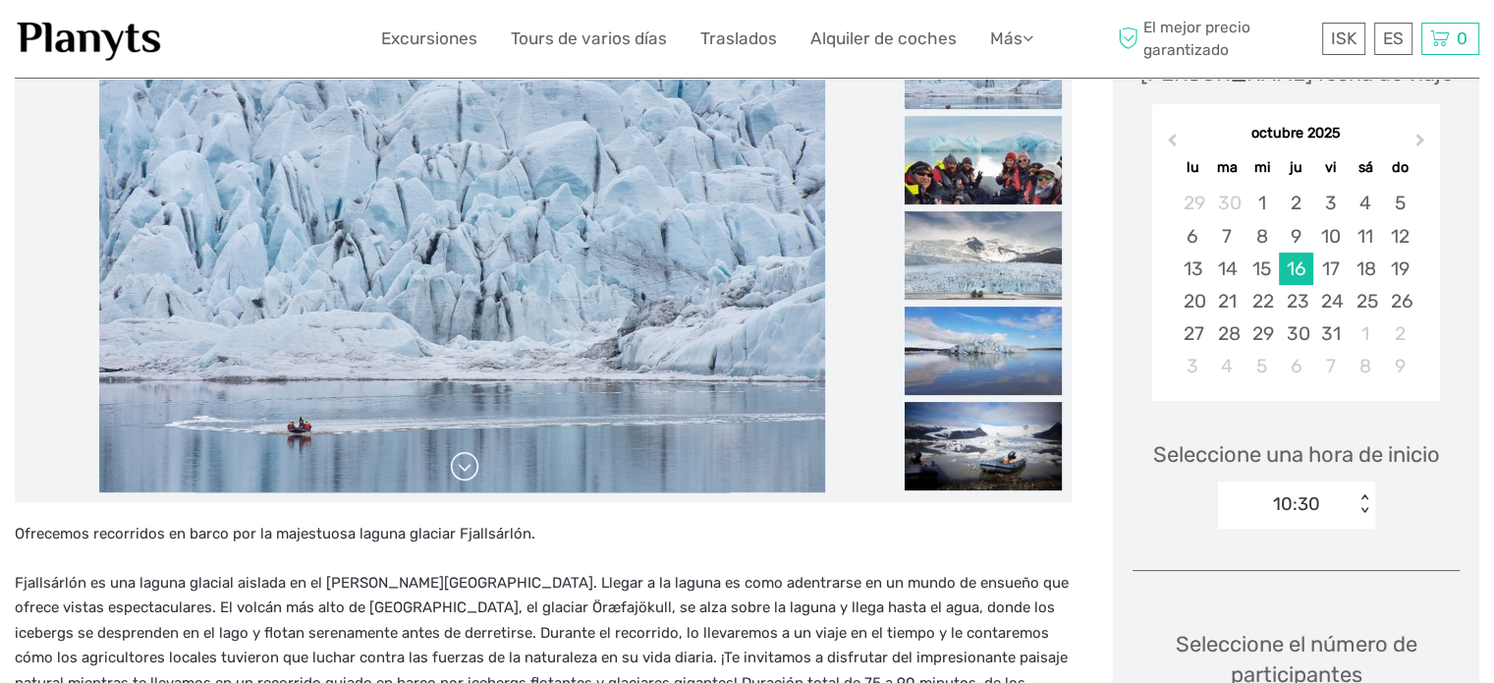
click at [471, 474] on link at bounding box center [464, 466] width 31 height 31
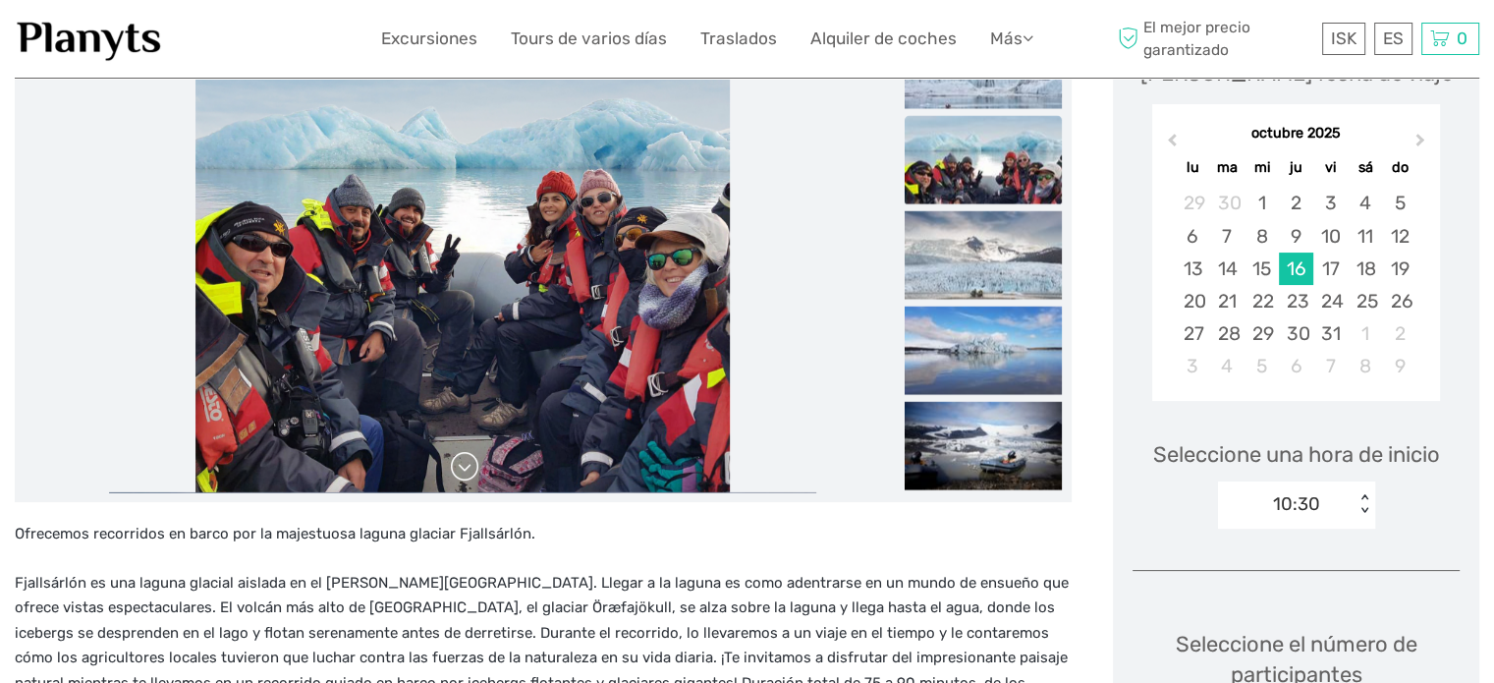
click at [471, 474] on link at bounding box center [464, 466] width 31 height 31
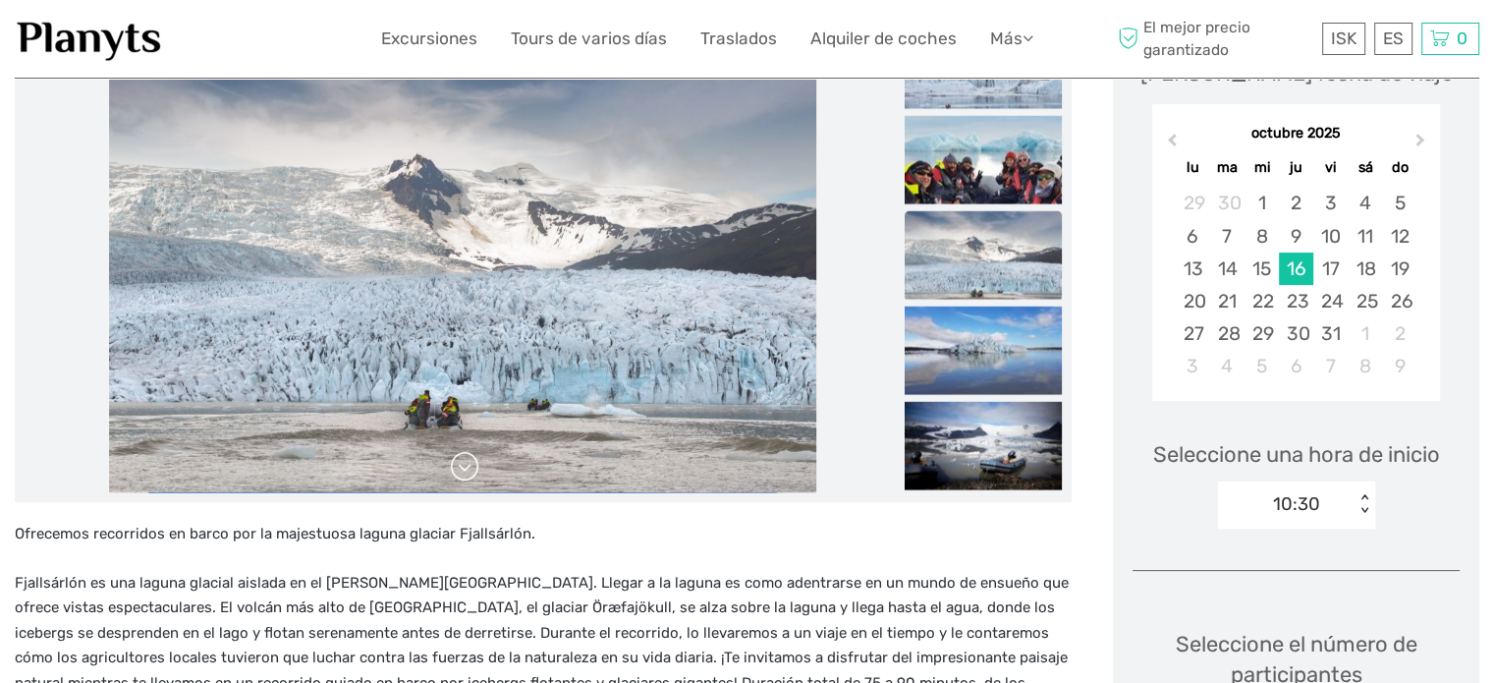
click at [471, 474] on link at bounding box center [464, 466] width 31 height 31
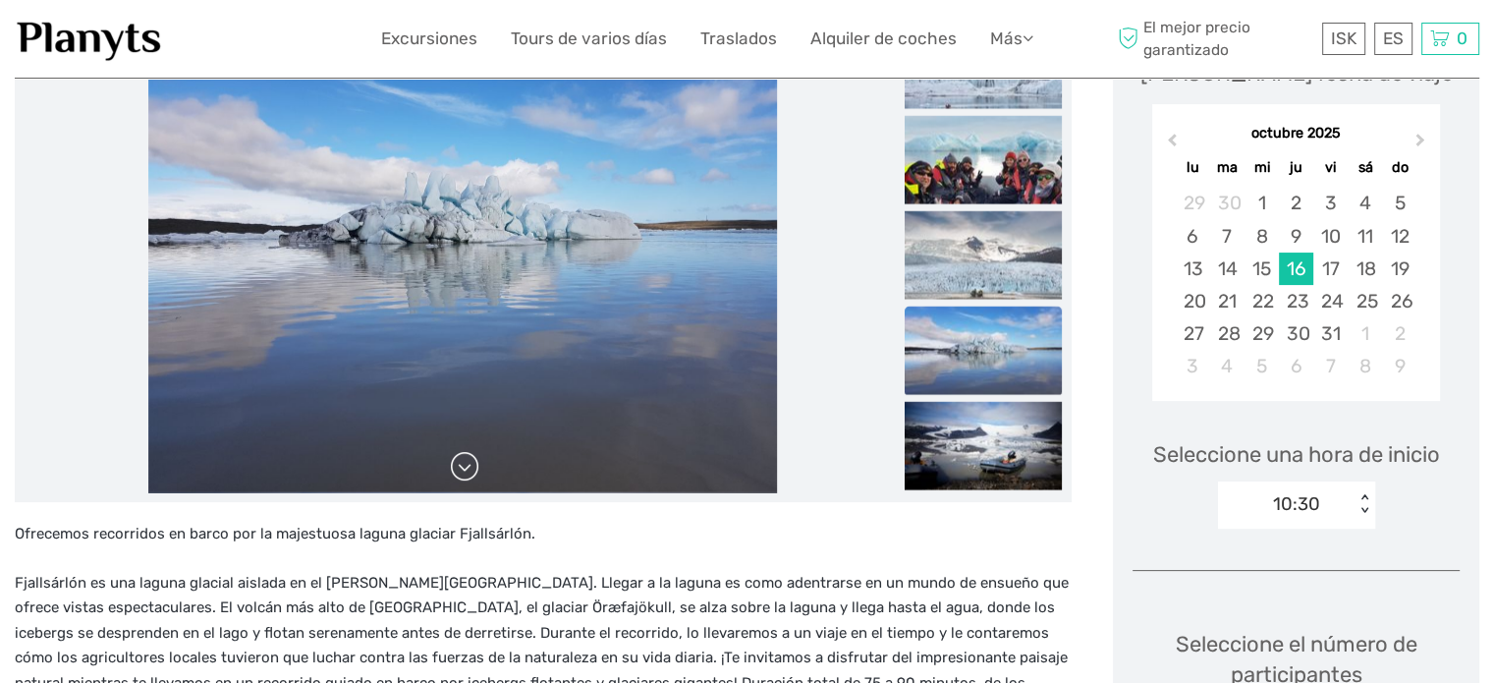
click at [469, 474] on link at bounding box center [464, 466] width 31 height 31
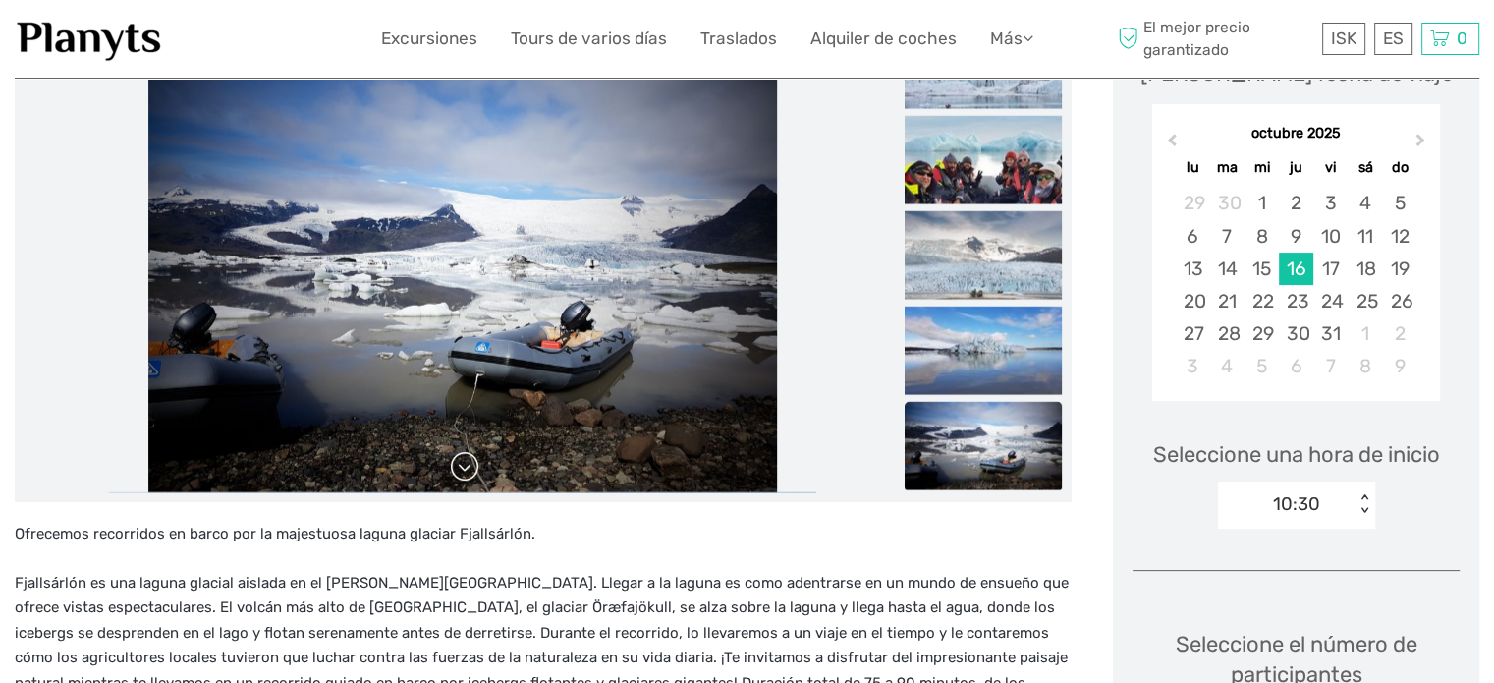
click at [469, 474] on link at bounding box center [464, 466] width 31 height 31
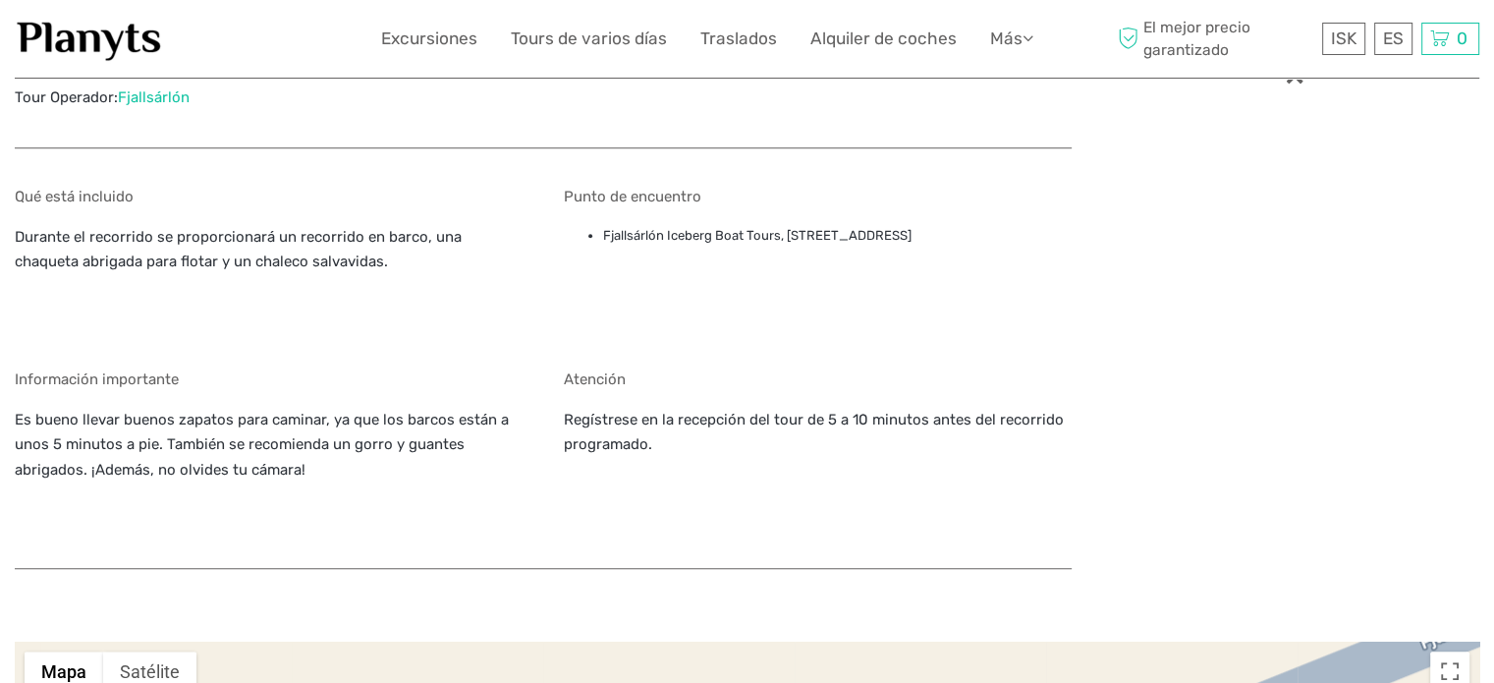
scroll to position [1395, 0]
